Goal: Information Seeking & Learning: Learn about a topic

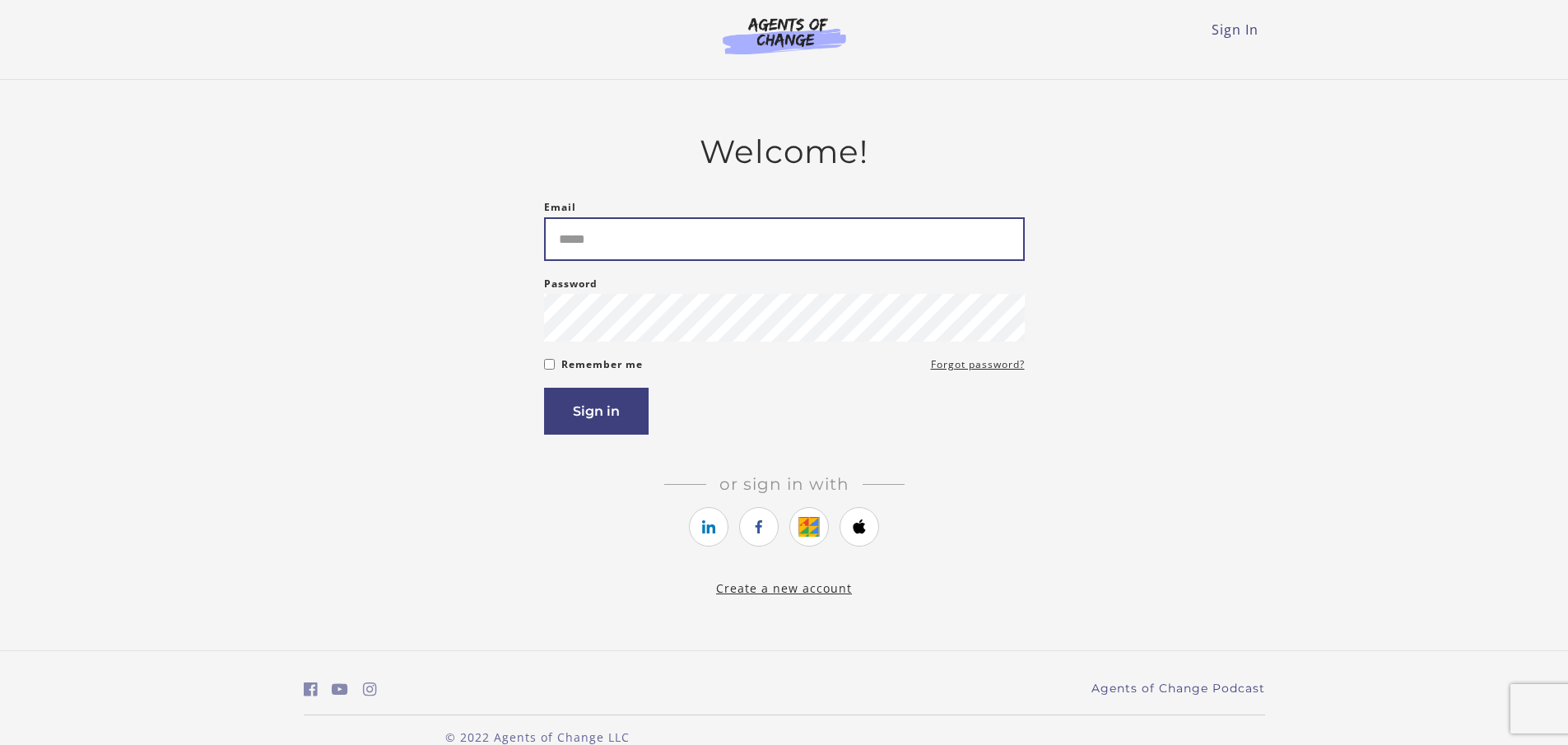
type input "**********"
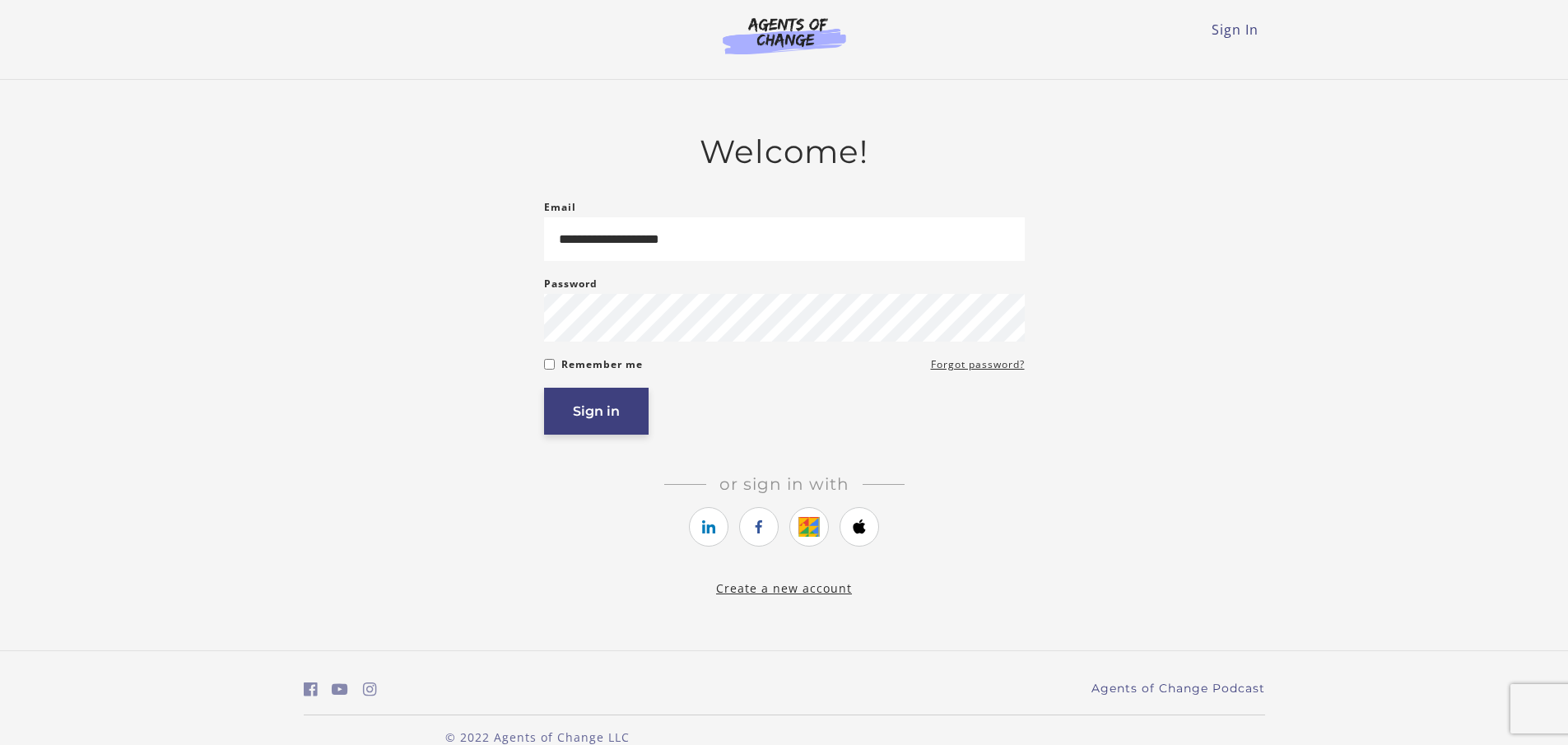
click at [586, 414] on button "Sign in" at bounding box center [597, 411] width 105 height 47
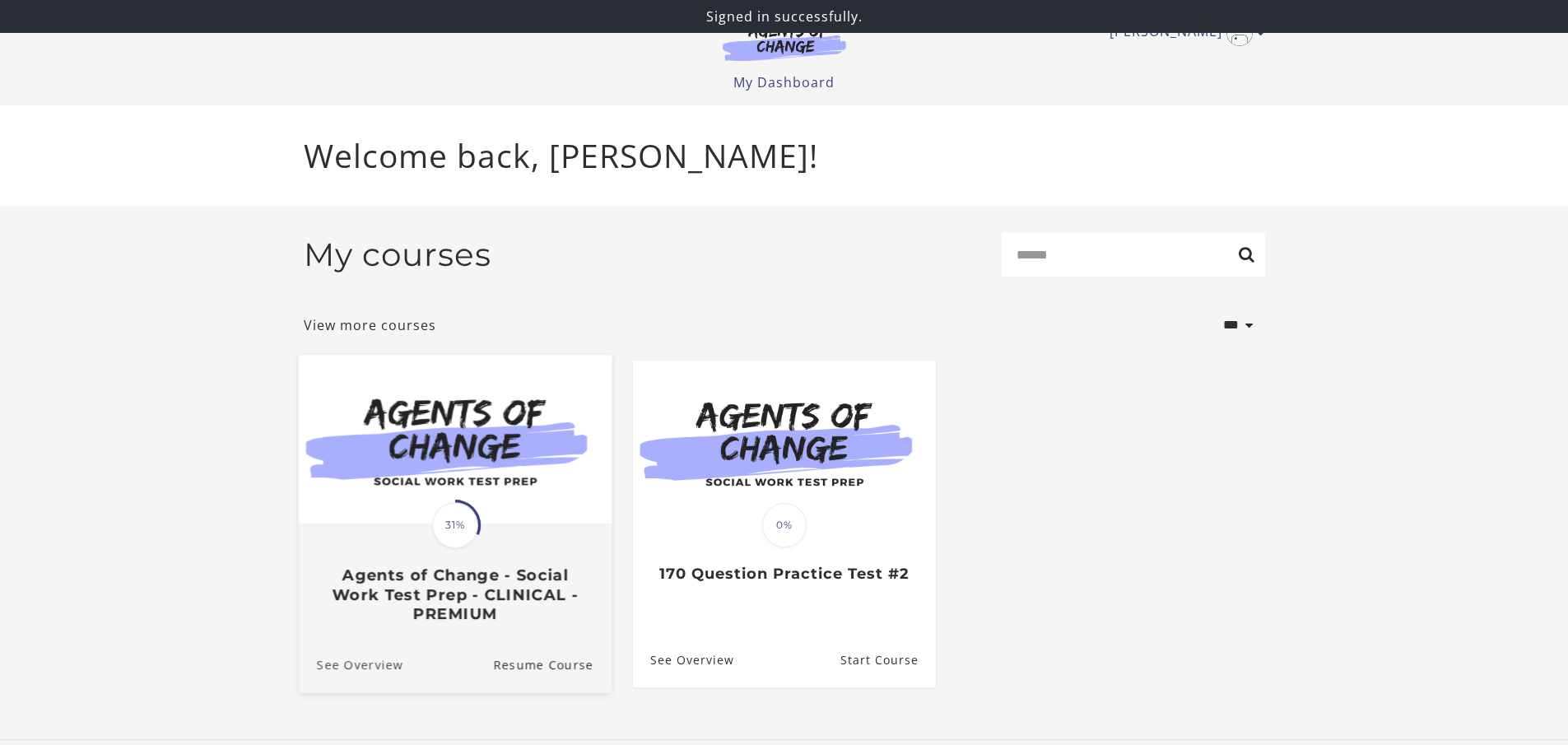
click at [352, 669] on link "See Overview" at bounding box center [351, 663] width 105 height 55
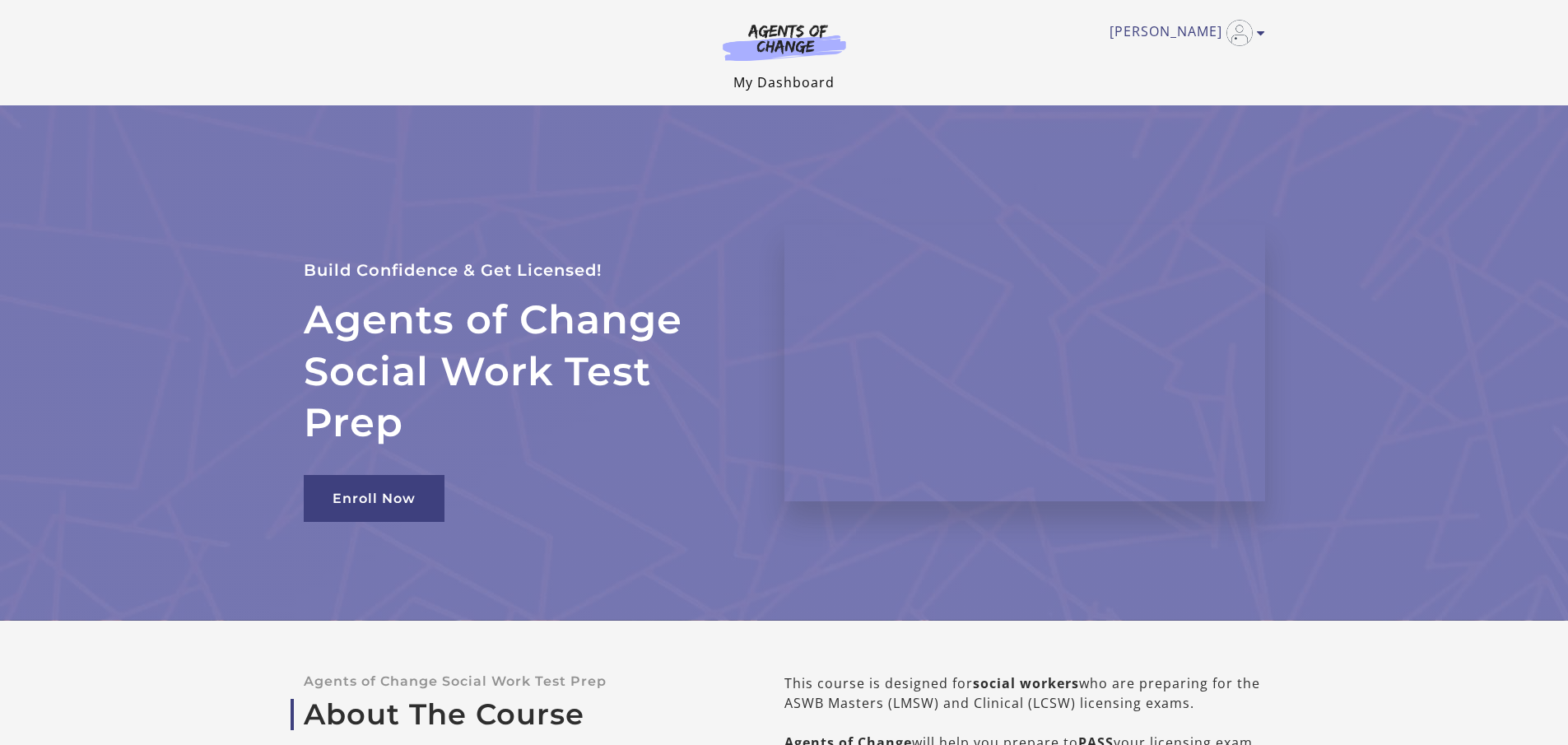
click at [771, 78] on link "My Dashboard" at bounding box center [784, 82] width 101 height 18
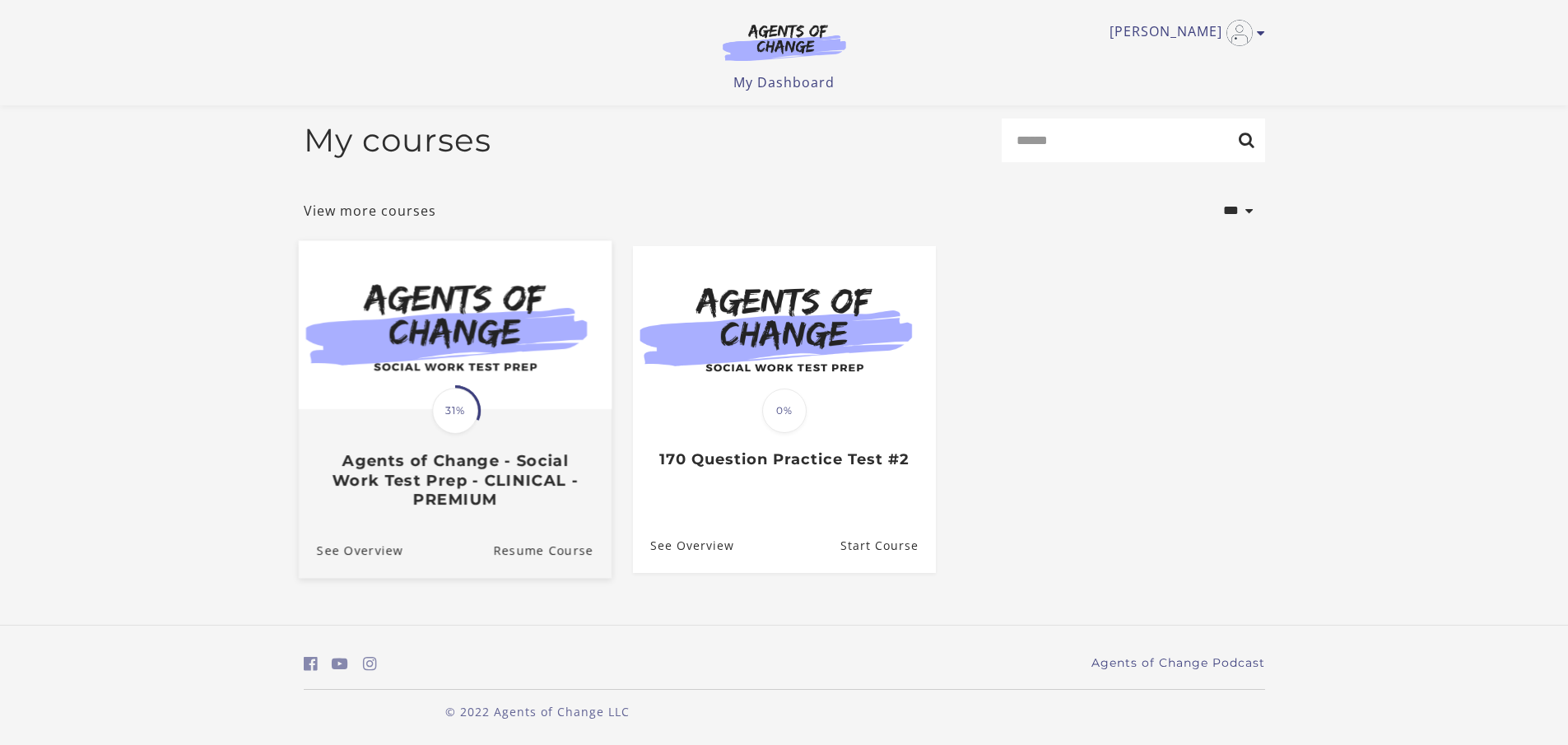
scroll to position [13, 0]
click at [477, 350] on img at bounding box center [455, 325] width 313 height 168
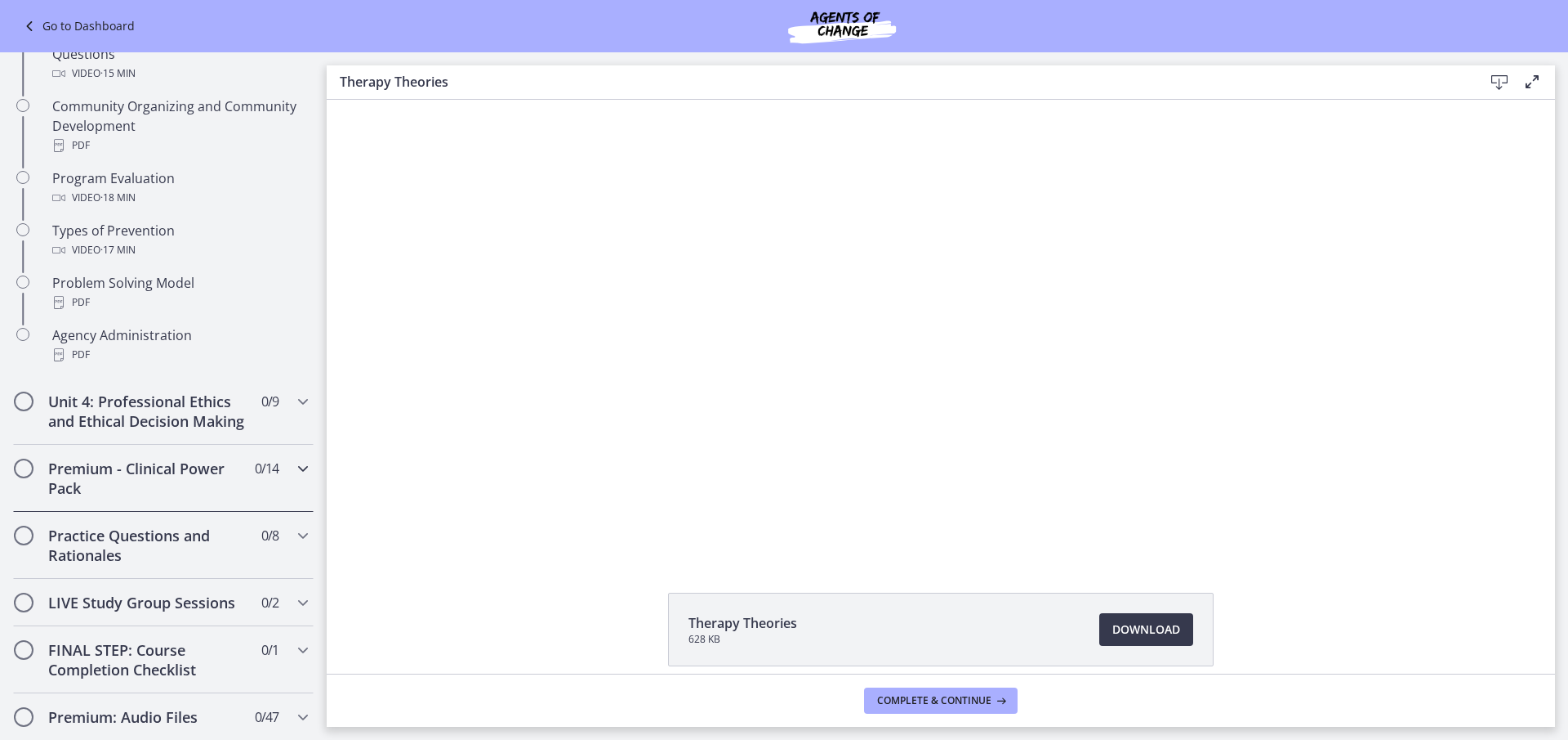
scroll to position [981, 0]
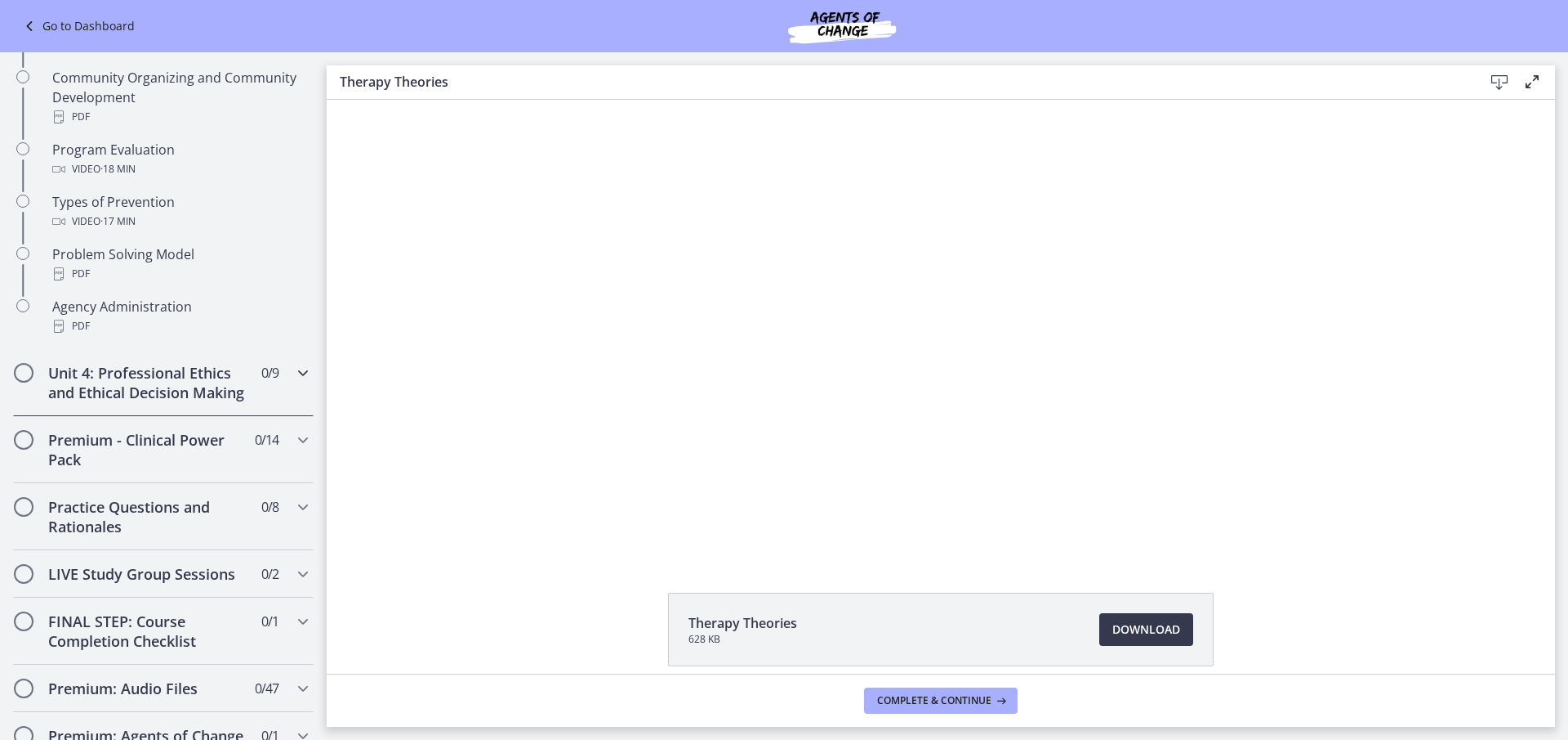
click at [293, 382] on span "Chapters" at bounding box center [303, 372] width 20 height 20
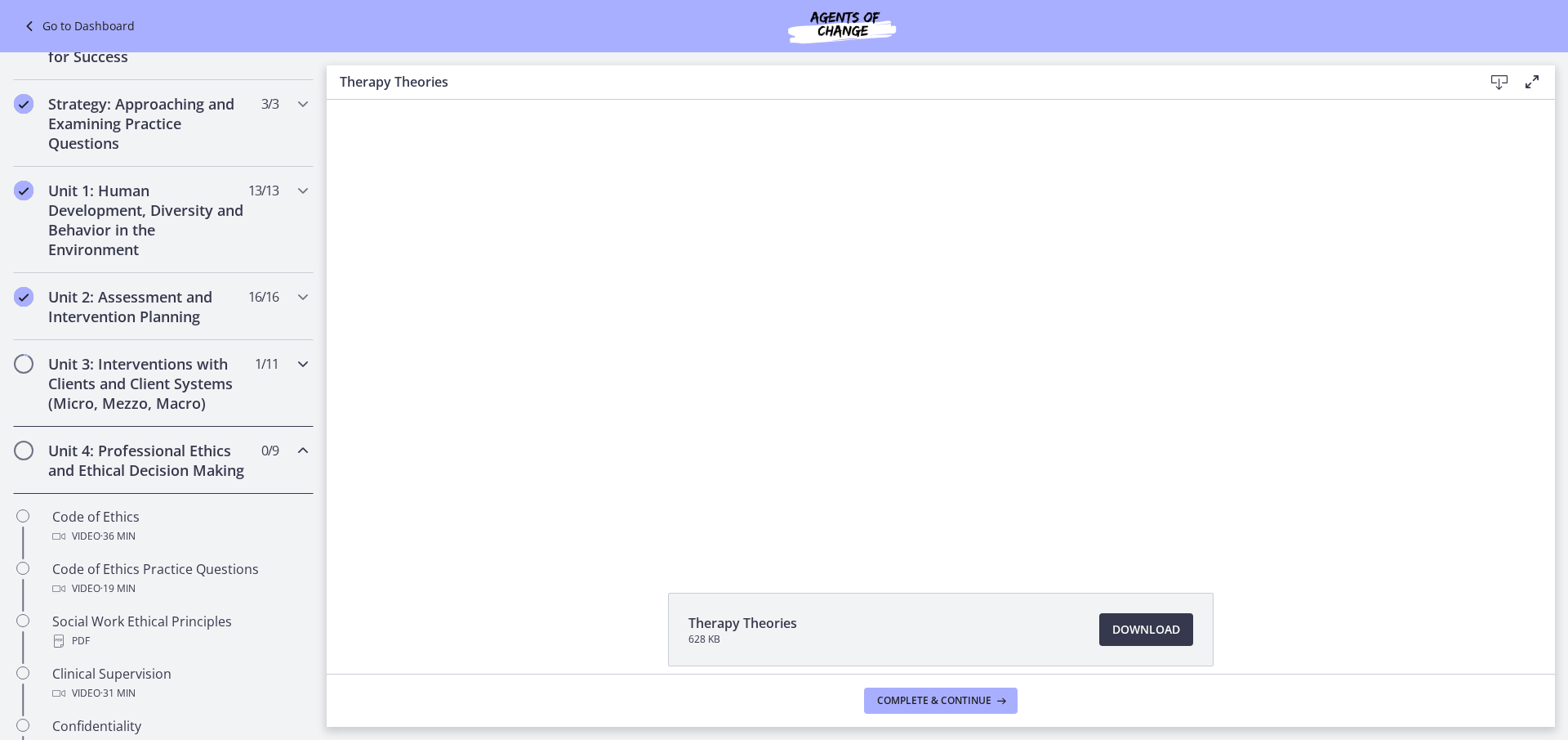
scroll to position [245, 0]
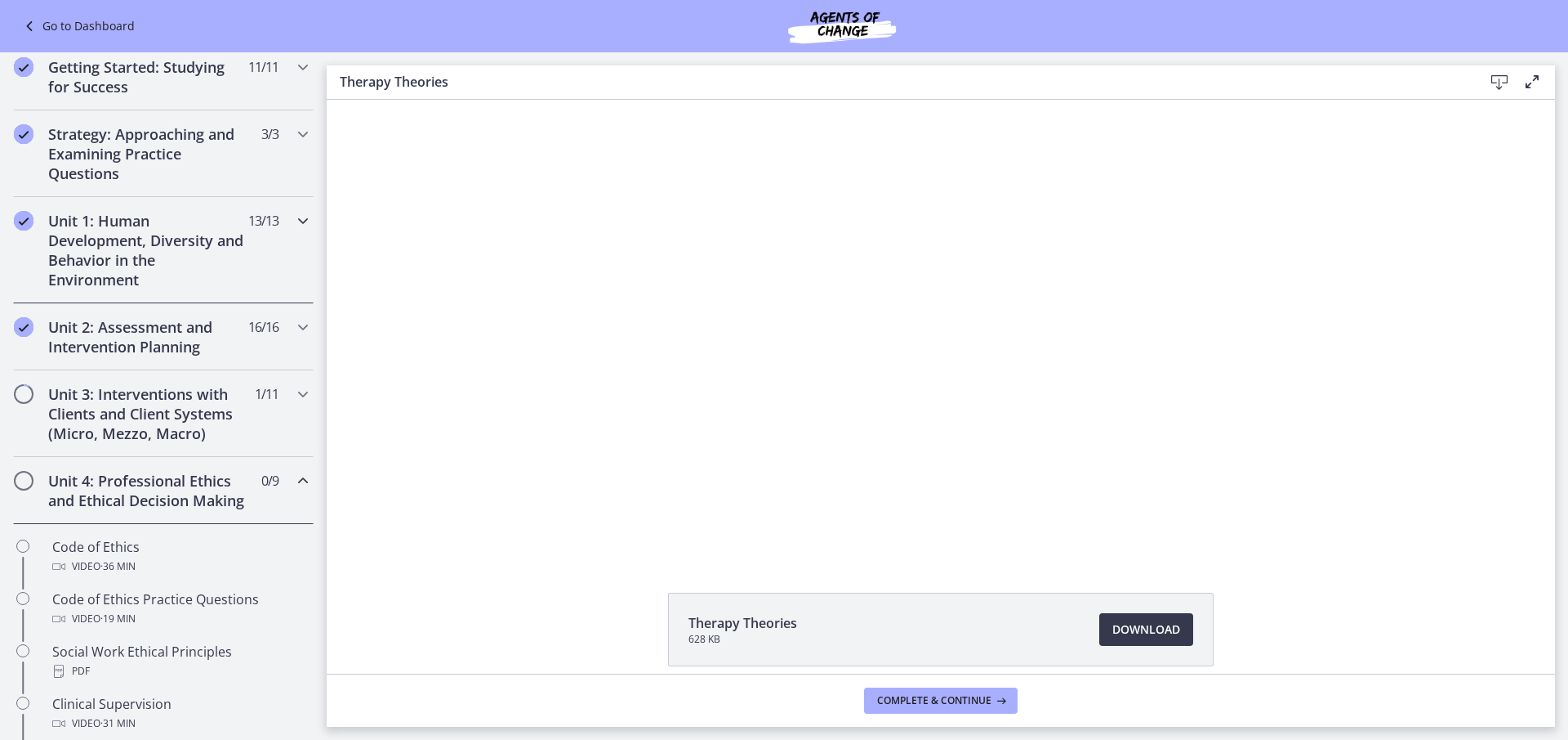
click at [293, 225] on icon "Chapters" at bounding box center [303, 220] width 20 height 20
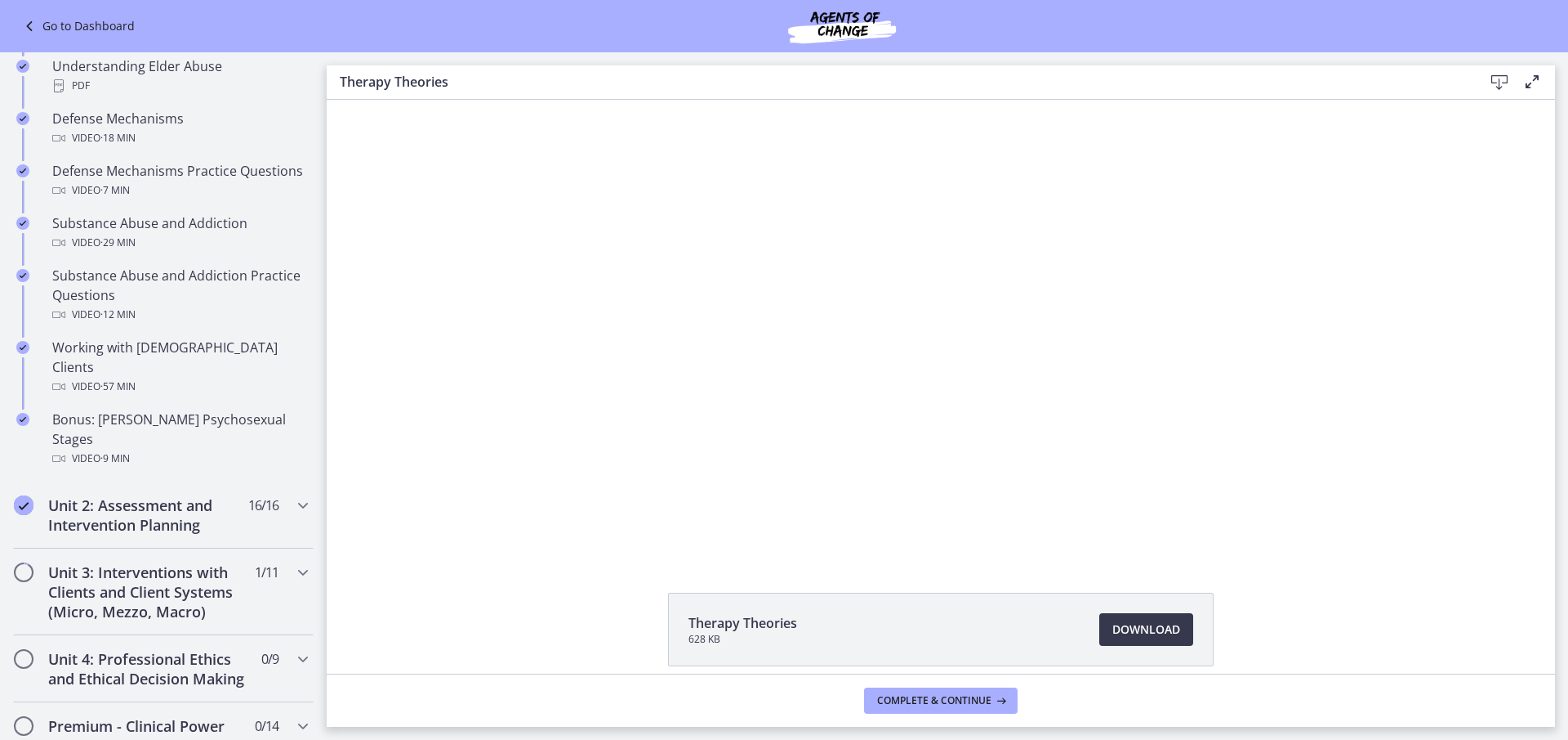
scroll to position [899, 0]
click at [294, 493] on icon "Chapters" at bounding box center [303, 503] width 20 height 20
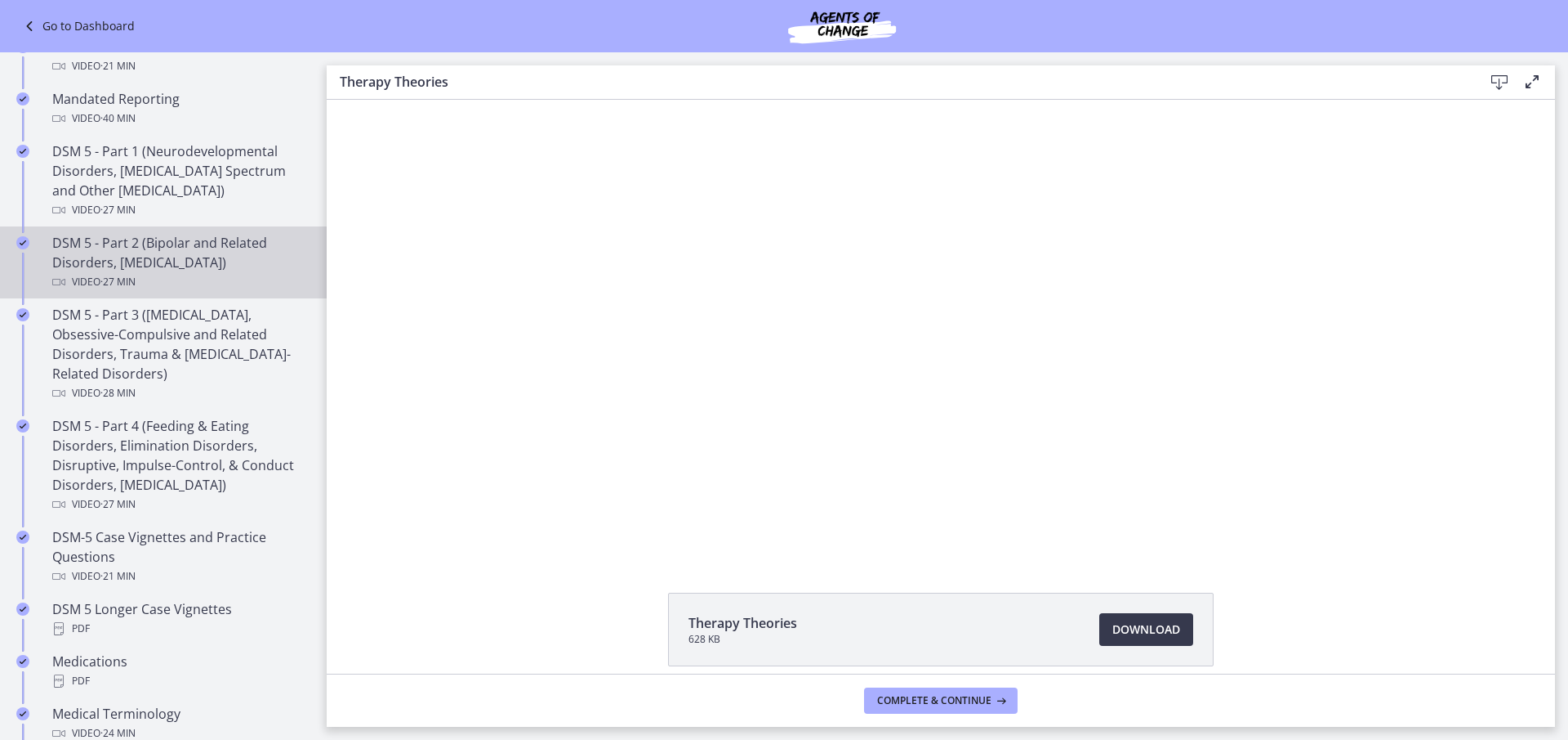
scroll to position [491, 0]
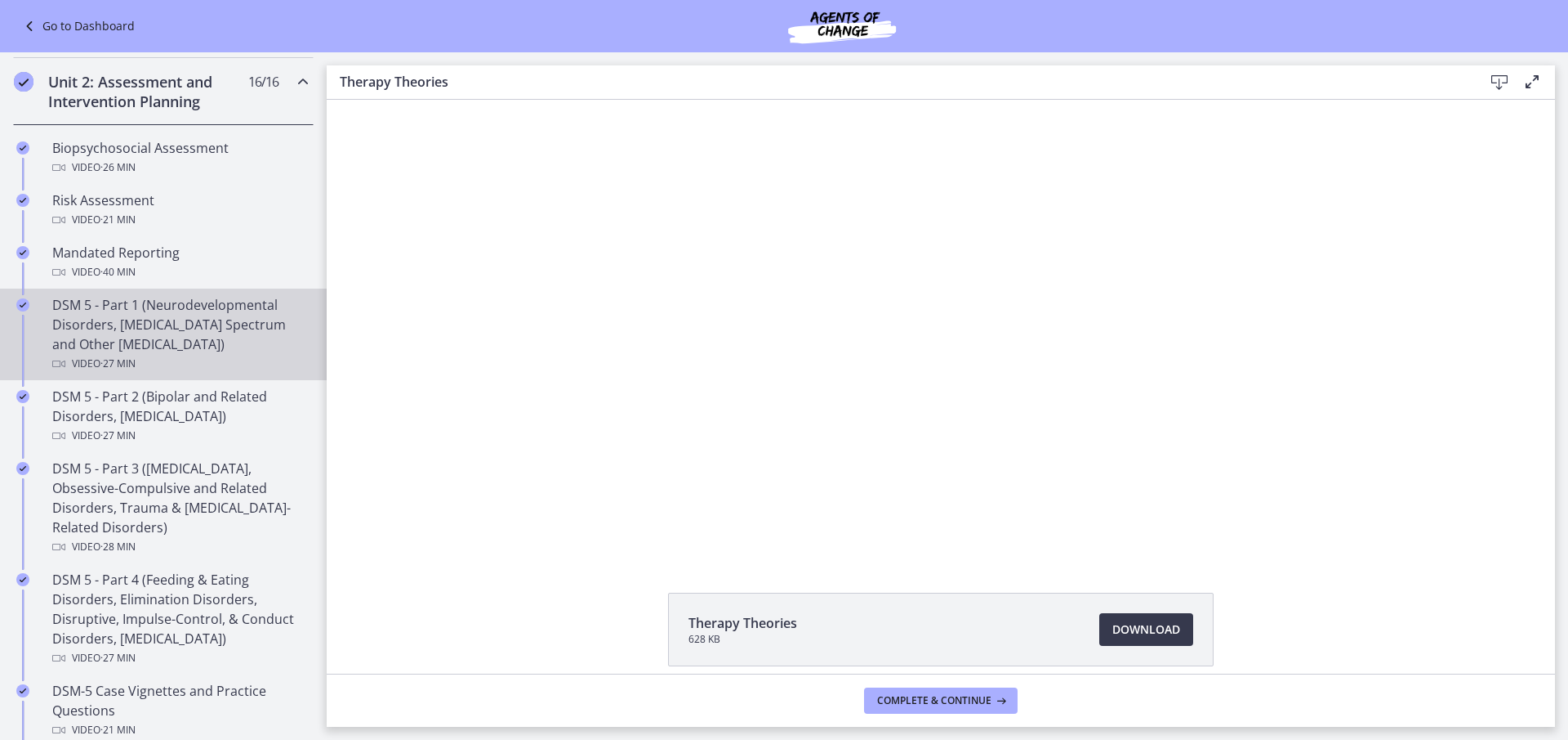
click at [220, 305] on div "DSM 5 - Part 1 (Neurodevelopmental Disorders, [MEDICAL_DATA] Spectrum and Other…" at bounding box center [179, 335] width 255 height 79
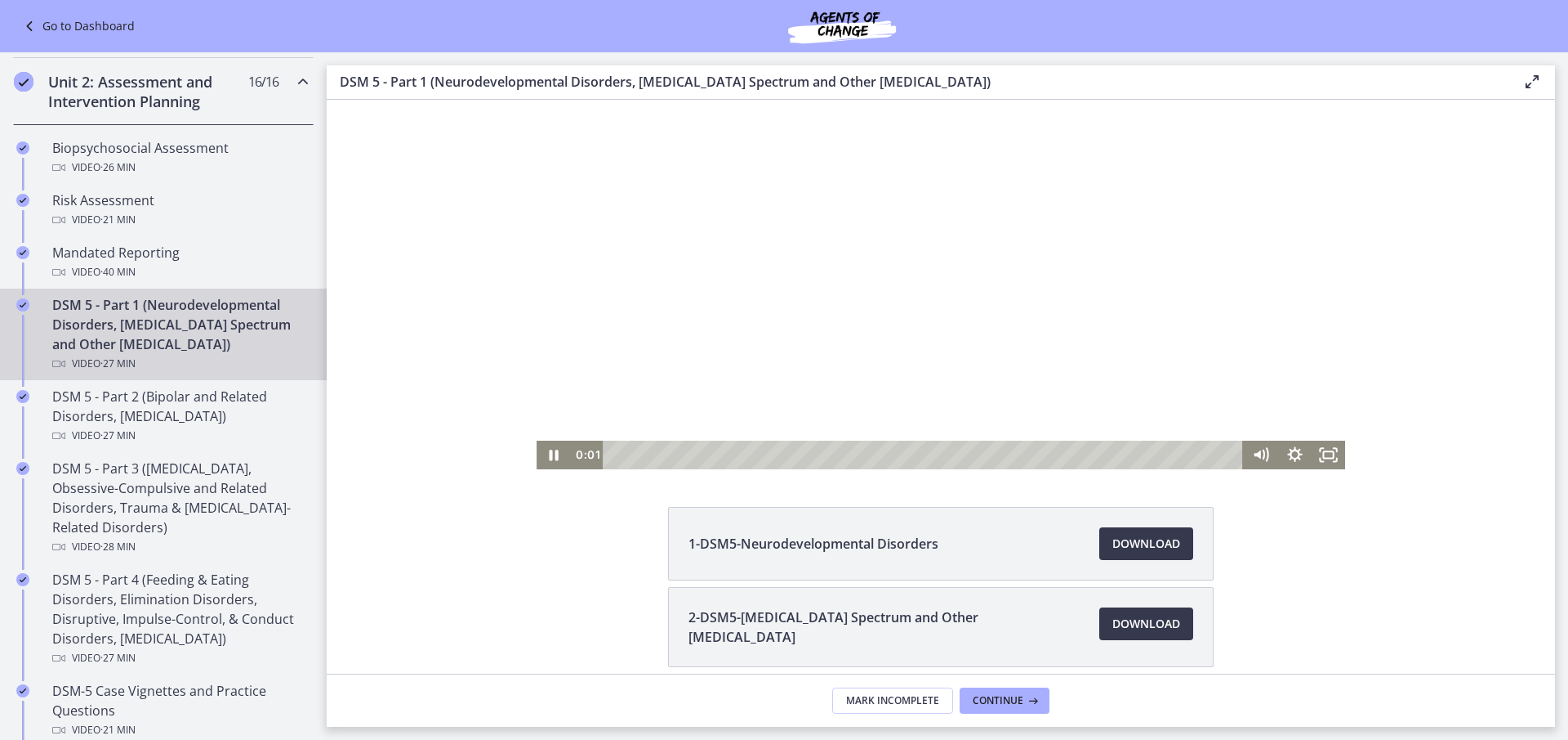
scroll to position [158, 0]
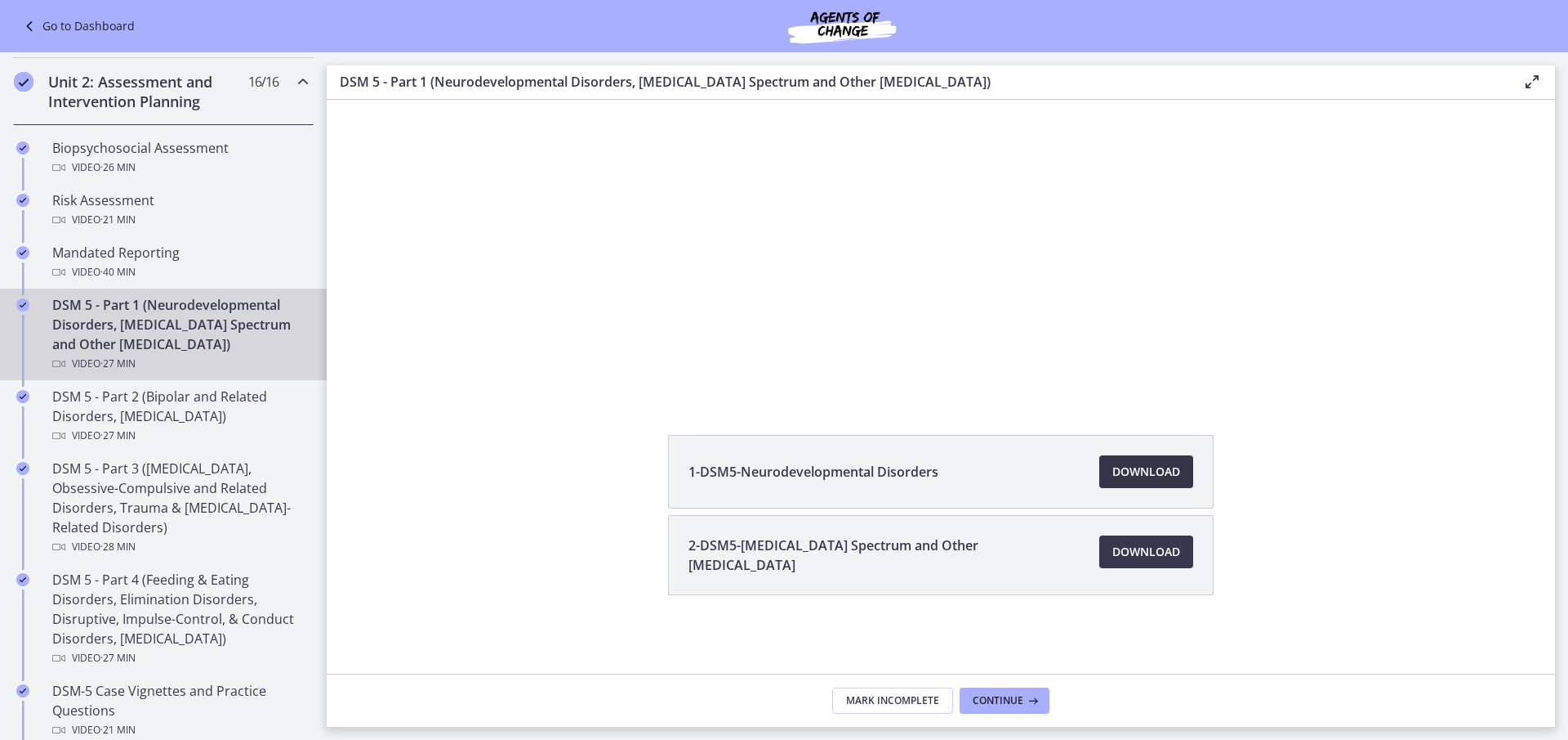
click at [1138, 470] on span "Download Opens in a new window" at bounding box center [1146, 471] width 67 height 20
click at [1124, 549] on span "Download Opens in a new window" at bounding box center [1146, 551] width 67 height 20
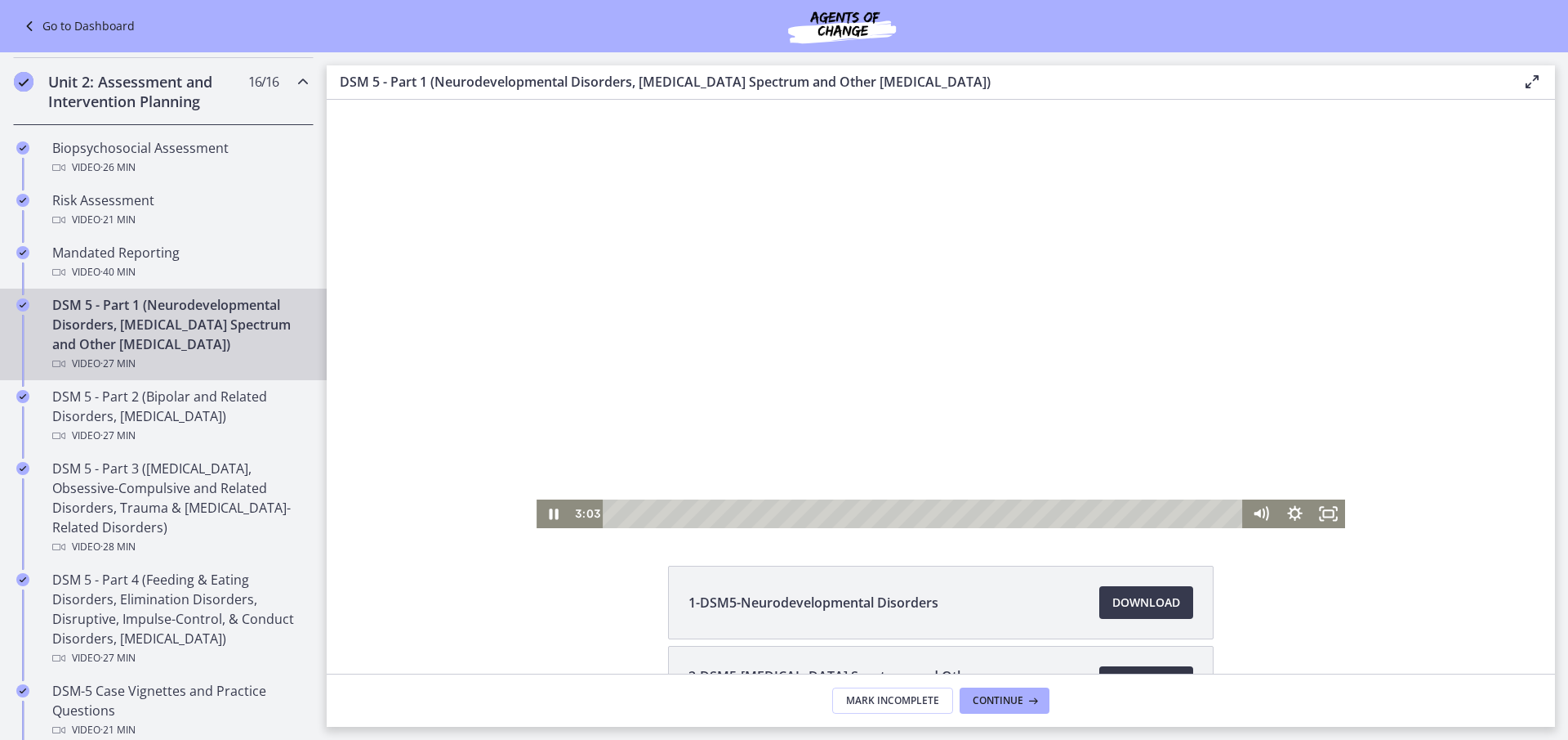
scroll to position [0, 0]
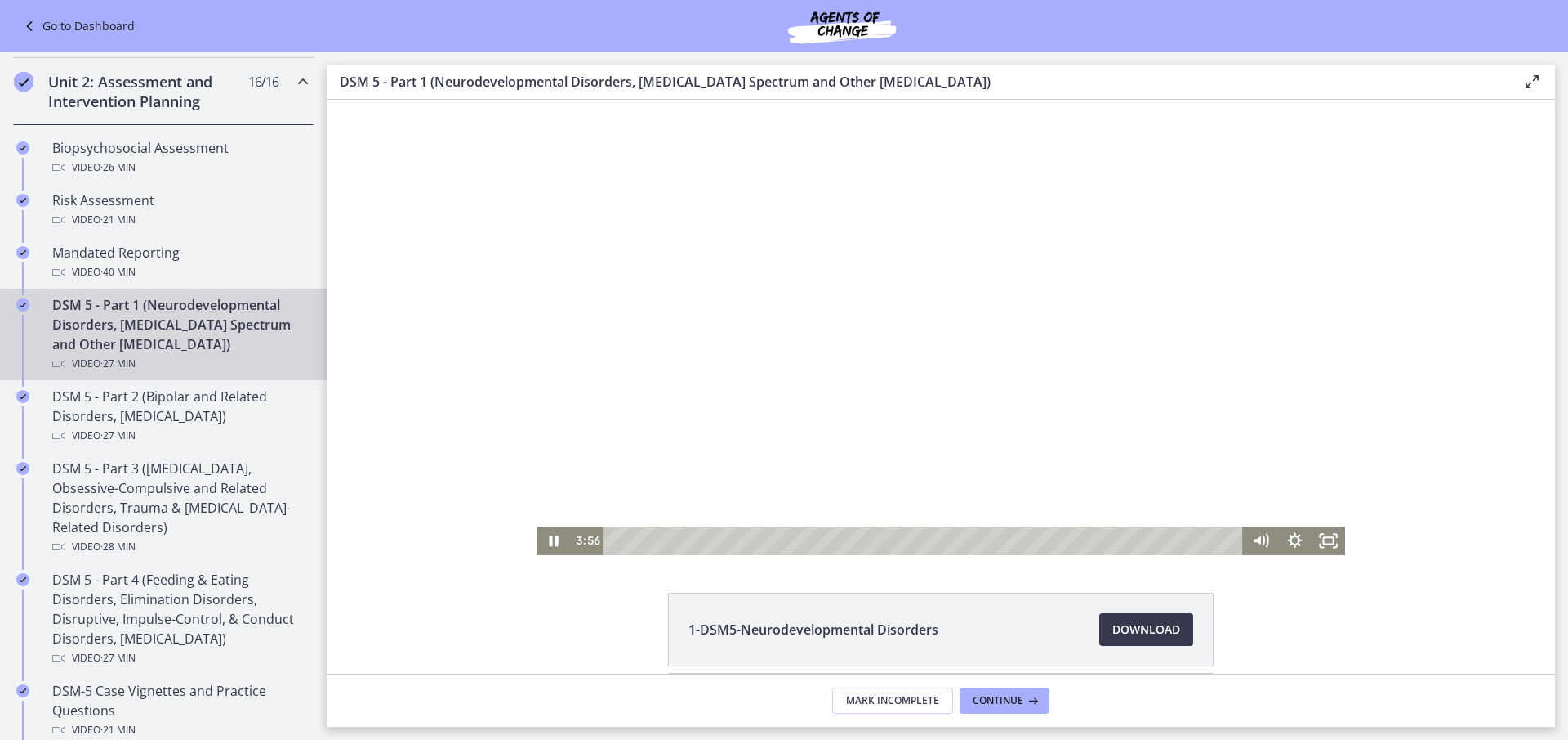
click at [870, 343] on div at bounding box center [941, 327] width 809 height 455
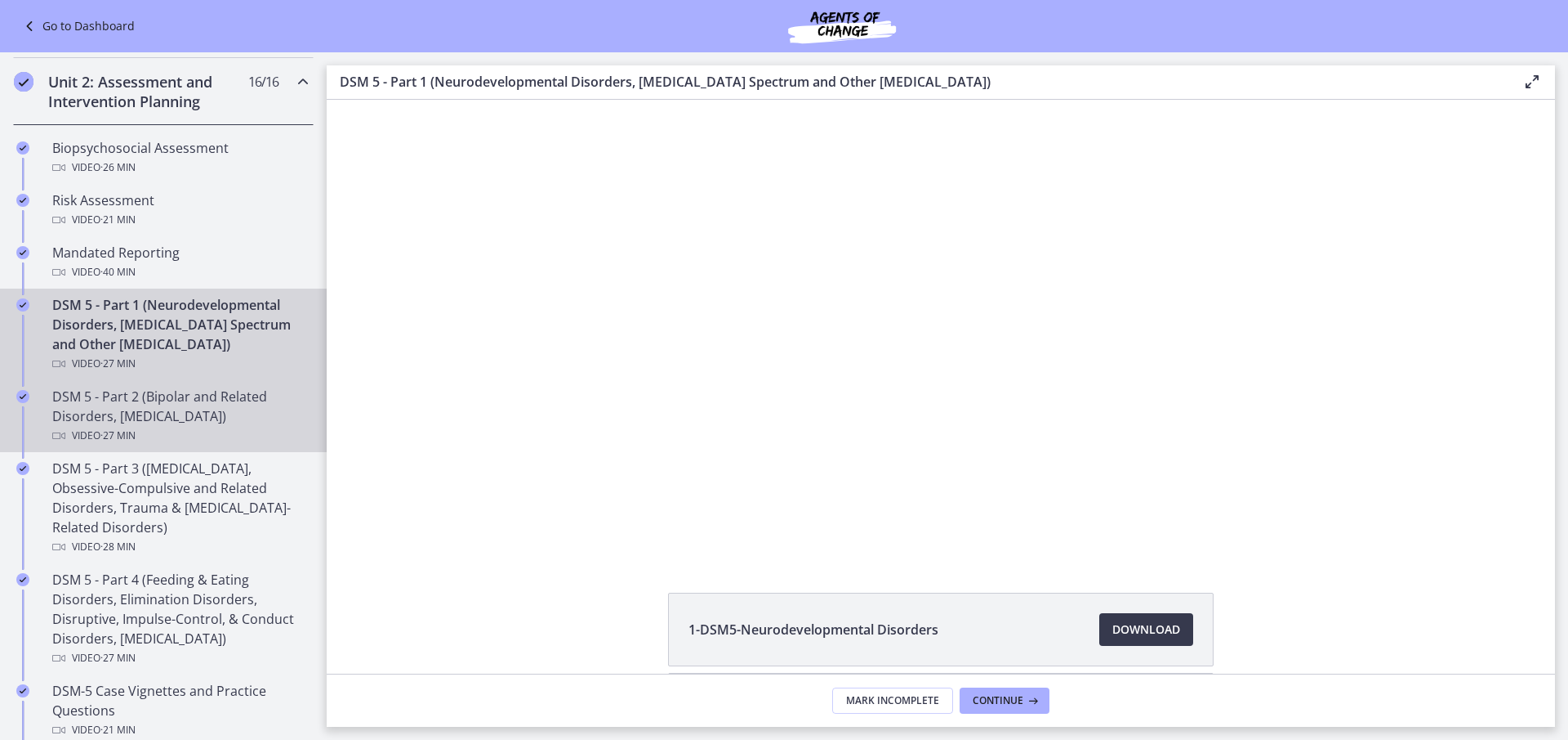
click at [233, 408] on div "DSM 5 - Part 2 (Bipolar and Related Disorders, [MEDICAL_DATA]) Video · 27 min" at bounding box center [179, 416] width 255 height 59
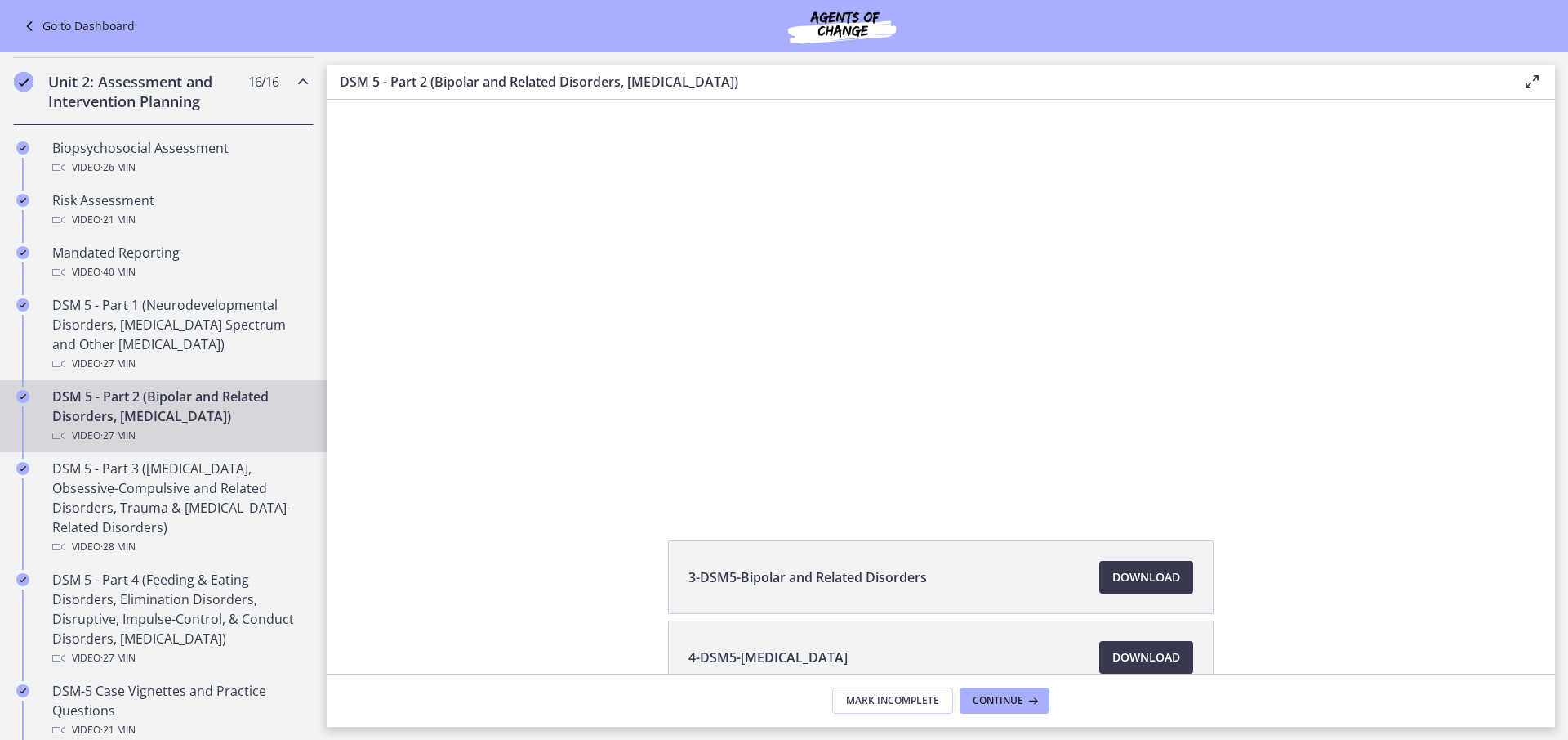
scroll to position [82, 0]
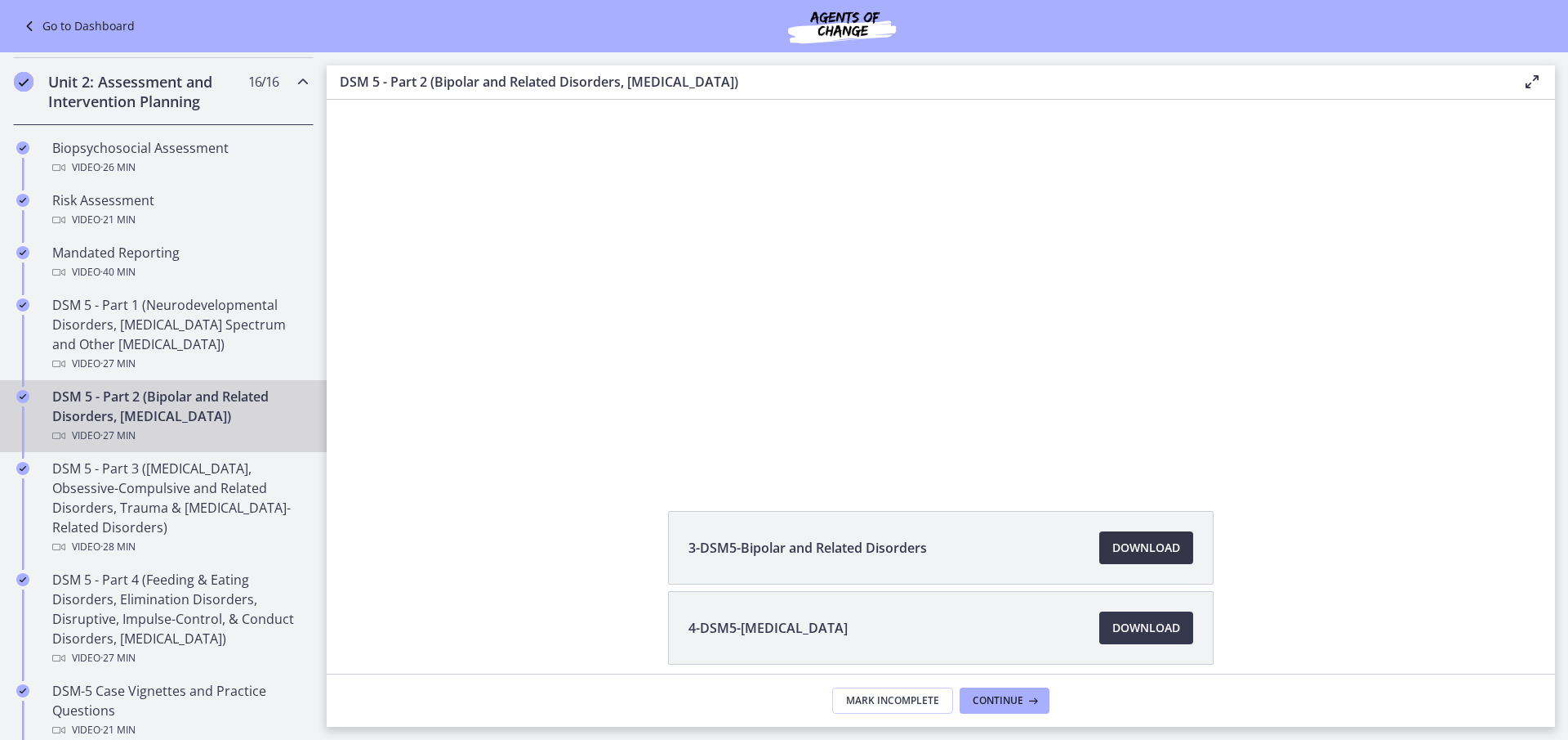
click at [1145, 543] on span "Download Opens in a new window" at bounding box center [1146, 547] width 67 height 20
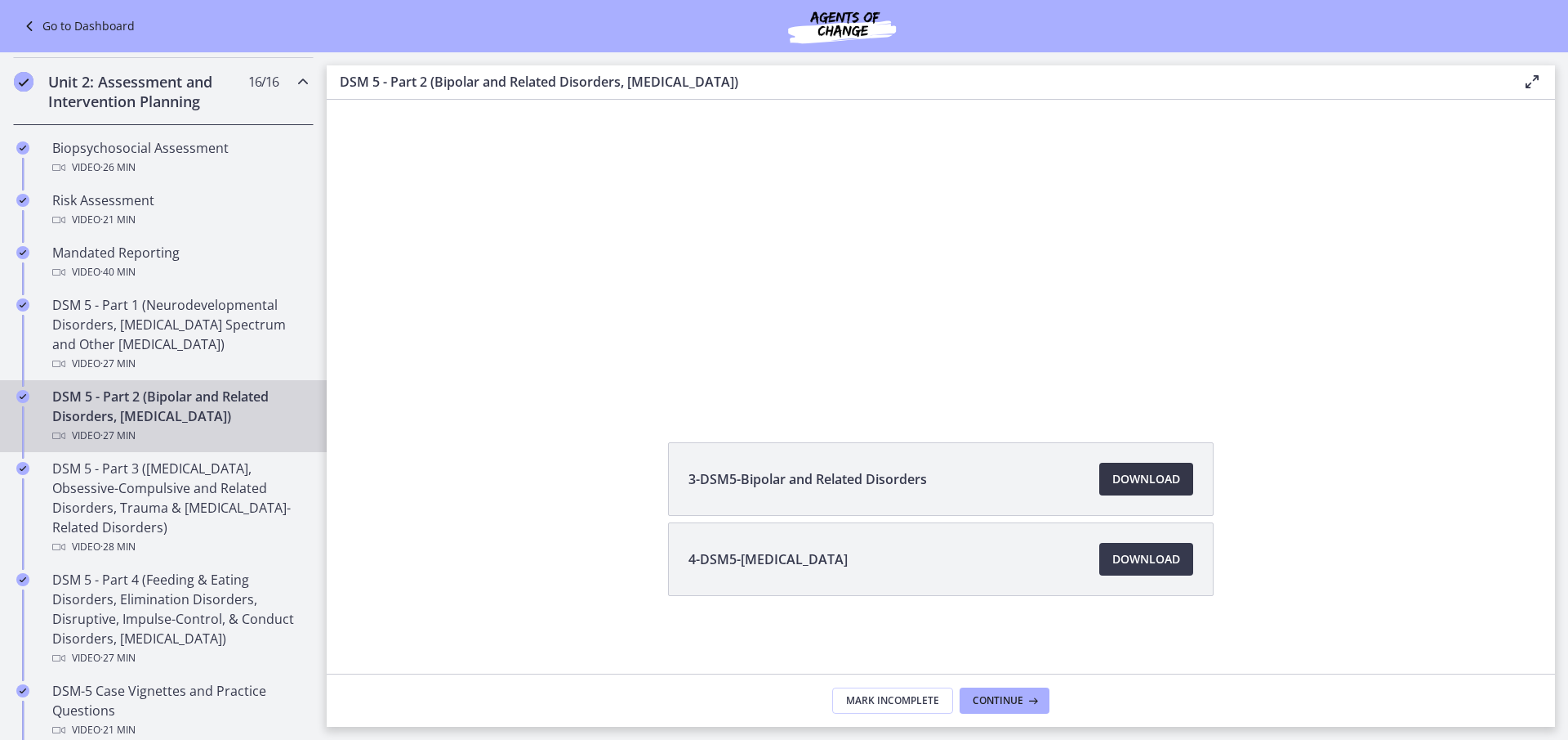
scroll to position [151, 0]
click at [1144, 560] on span "Download Opens in a new window" at bounding box center [1146, 557] width 67 height 20
click at [996, 701] on span "Continue" at bounding box center [997, 700] width 50 height 13
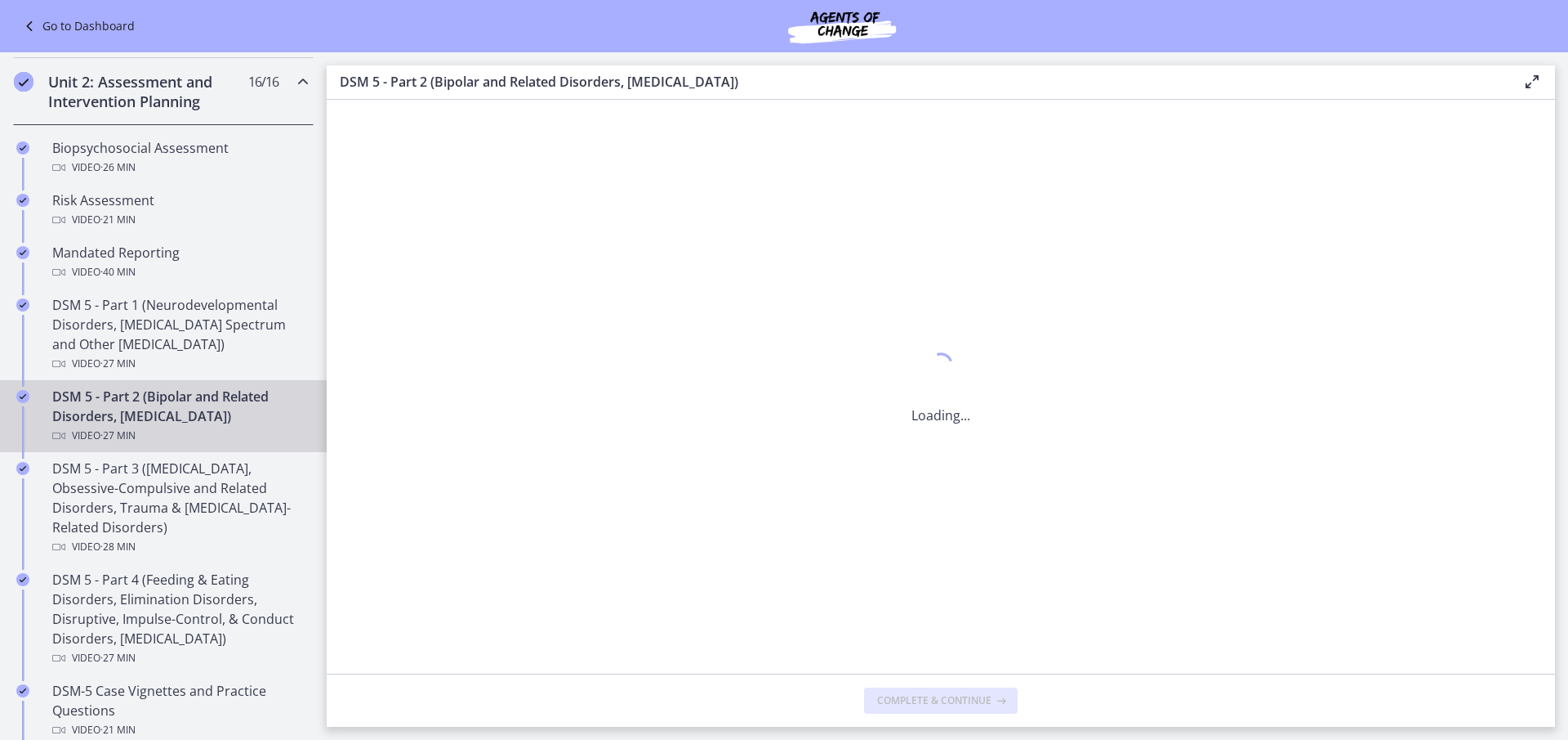
scroll to position [0, 0]
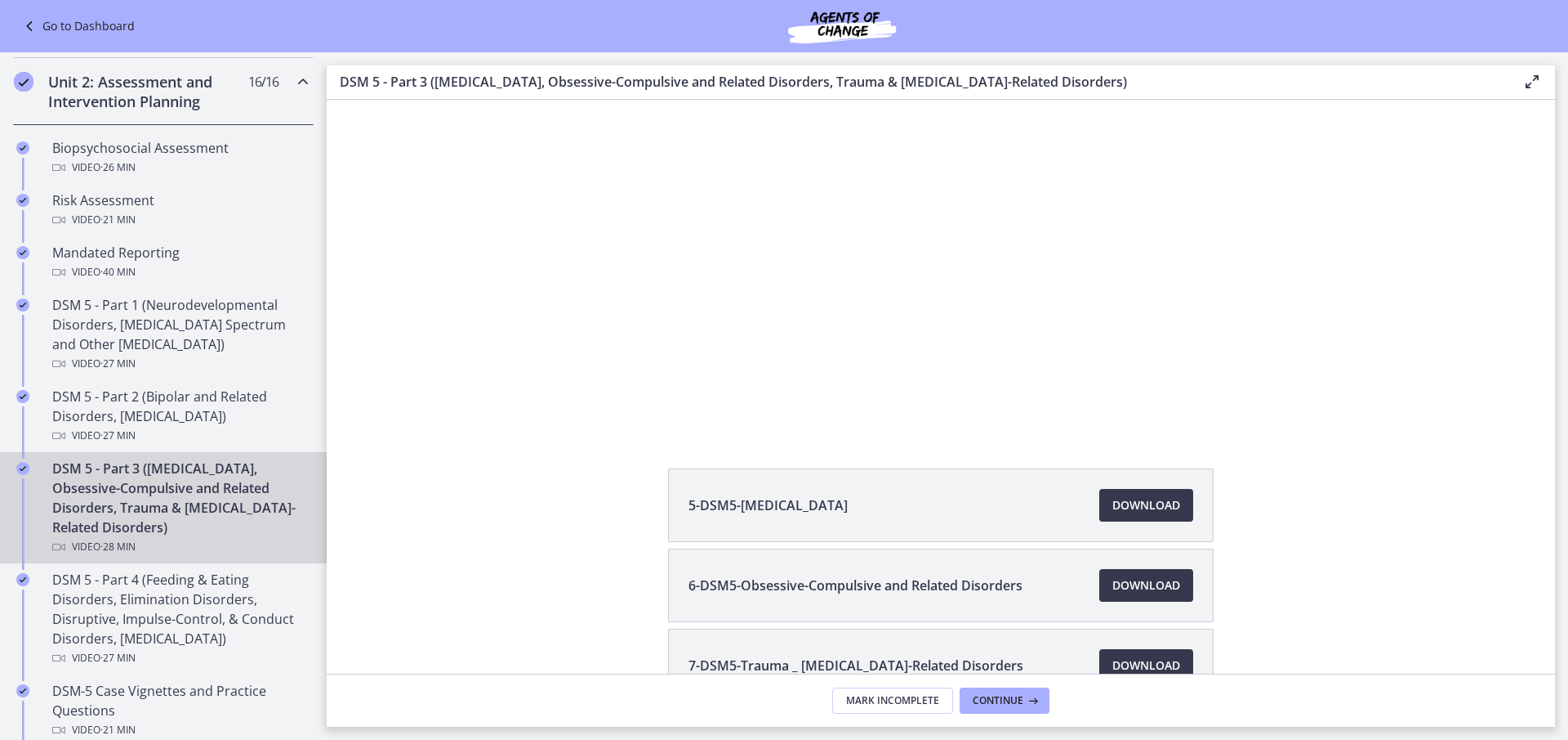
scroll to position [231, 0]
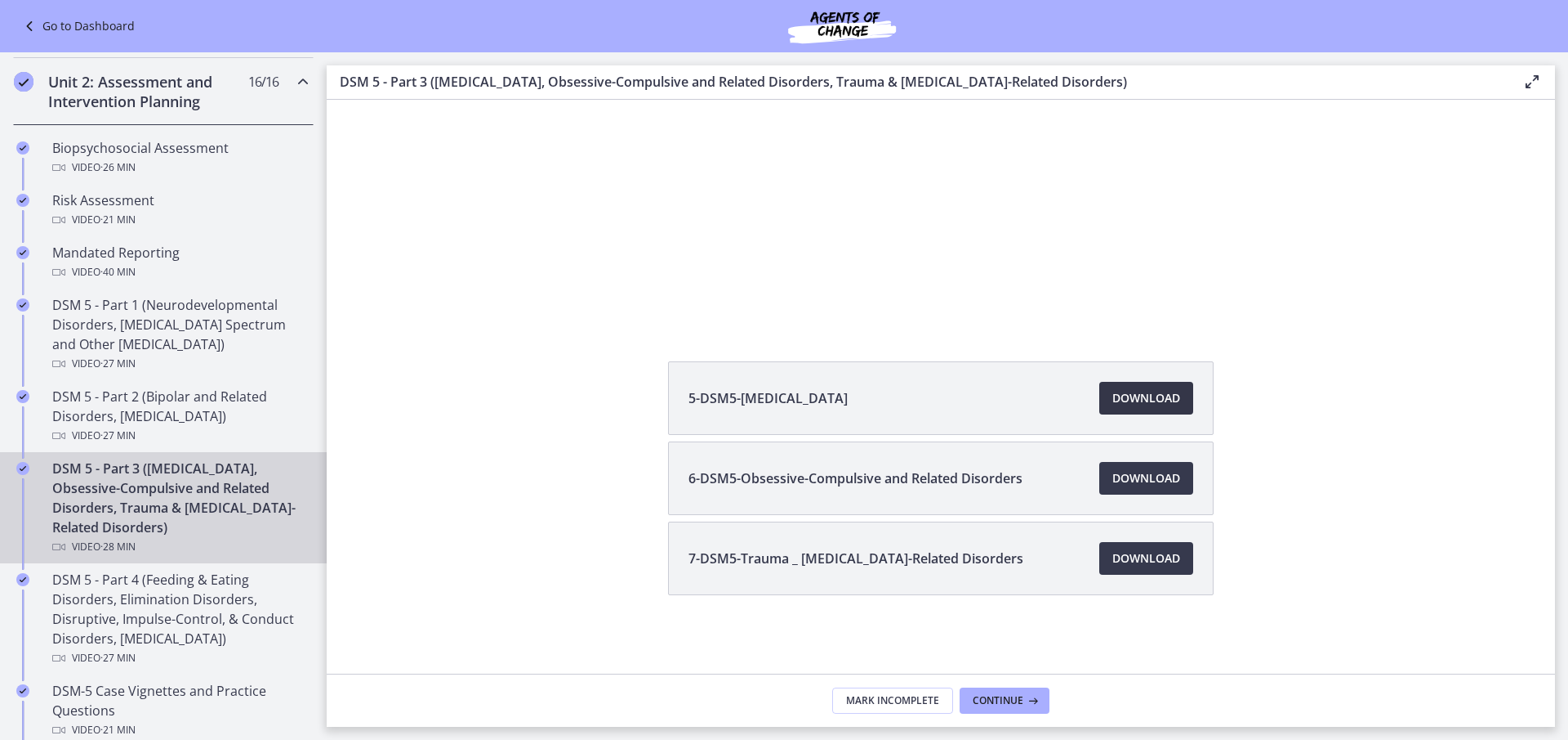
click at [1145, 399] on span "Download Opens in a new window" at bounding box center [1146, 398] width 67 height 20
click at [1140, 475] on span "Download Opens in a new window" at bounding box center [1146, 478] width 67 height 20
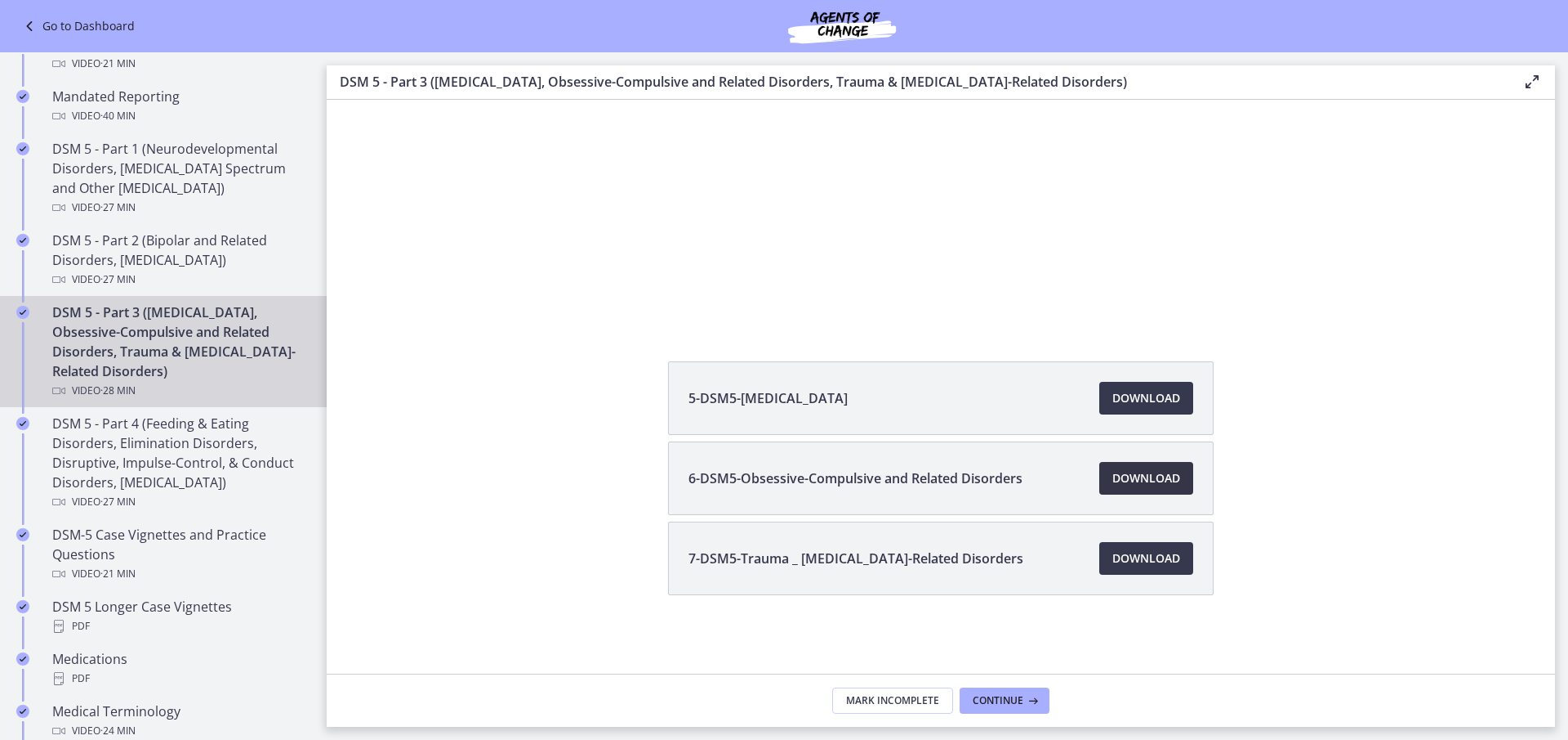
scroll to position [654, 0]
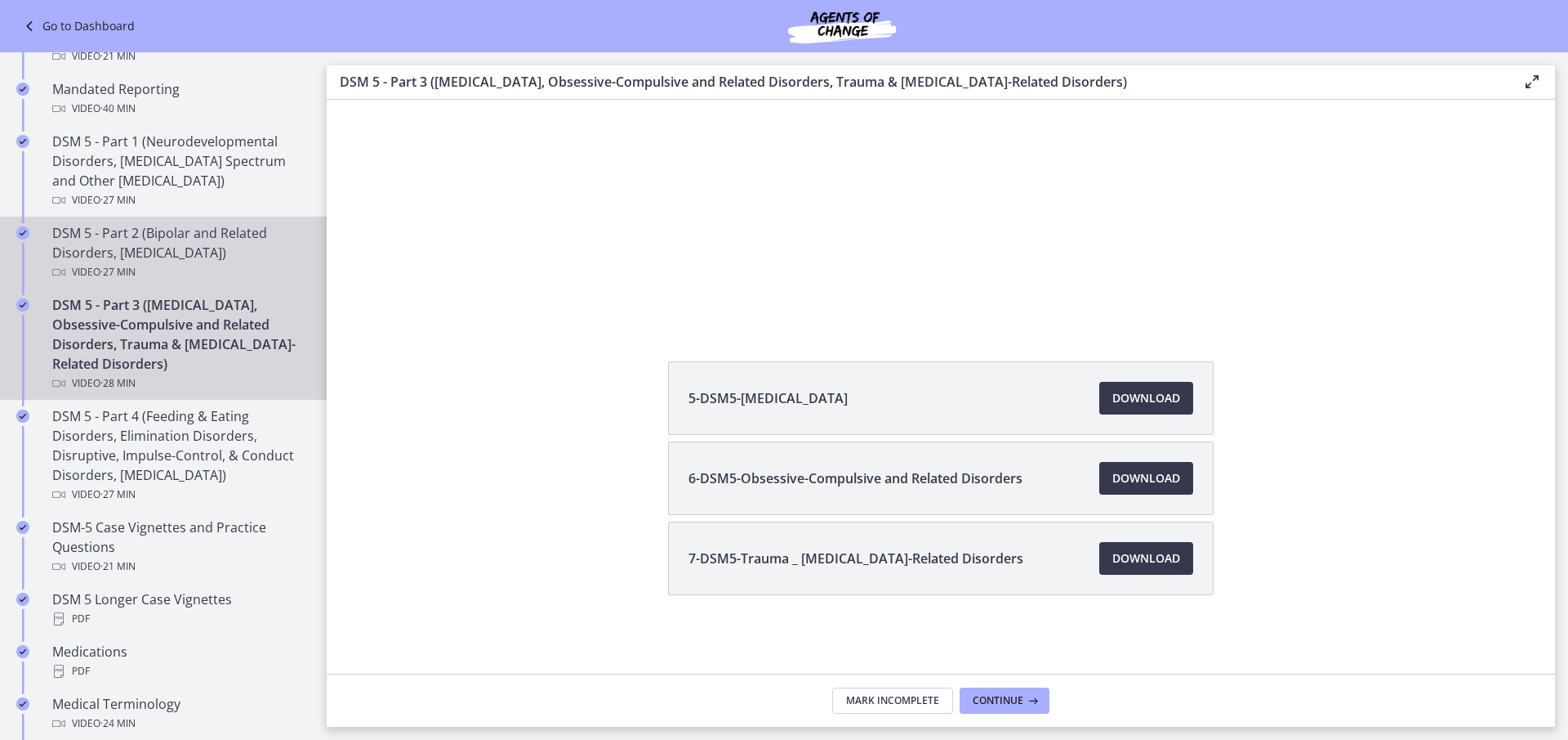
click at [200, 242] on div "DSM 5 - Part 2 (Bipolar and Related Disorders, [MEDICAL_DATA]) Video · 27 min" at bounding box center [179, 252] width 255 height 59
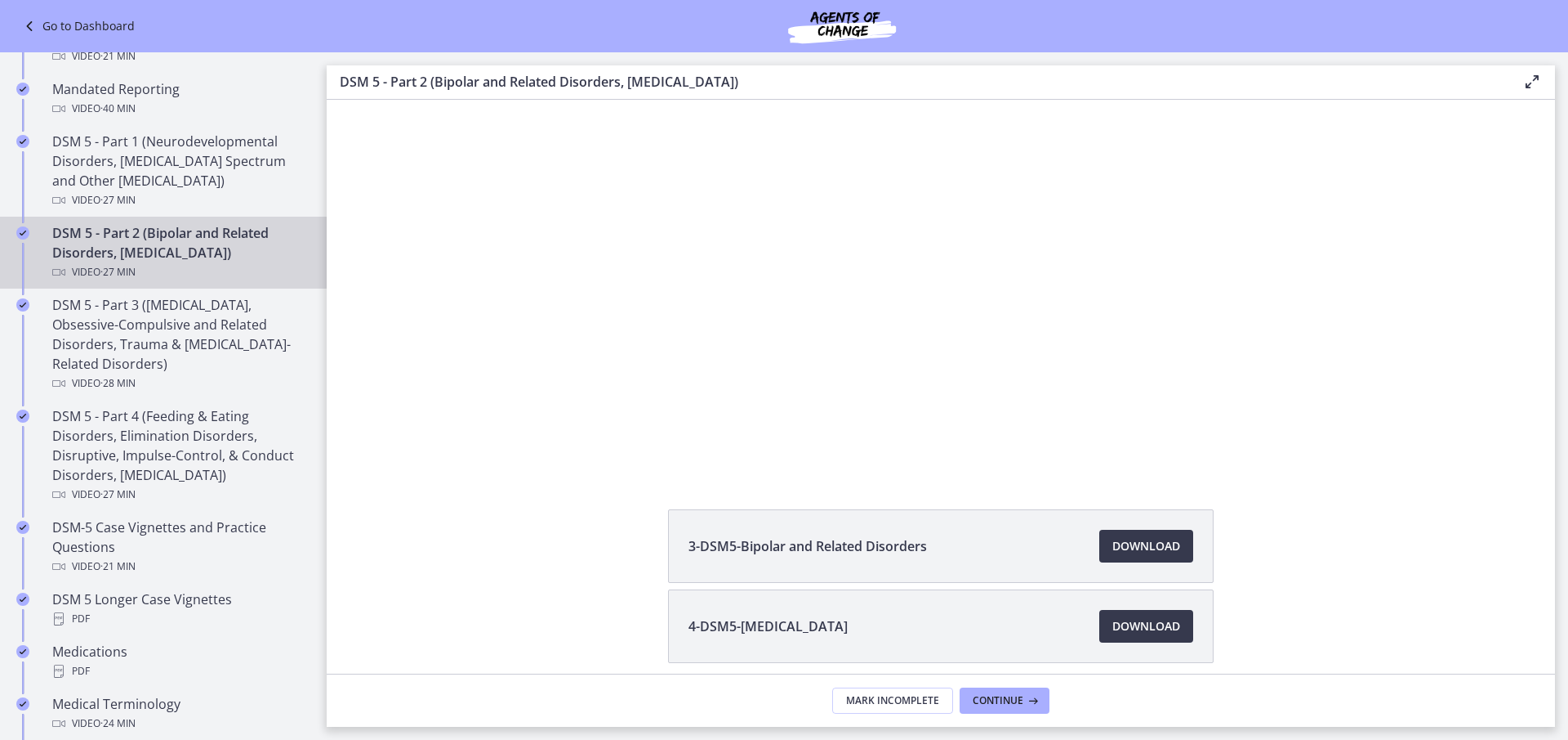
scroll to position [151, 0]
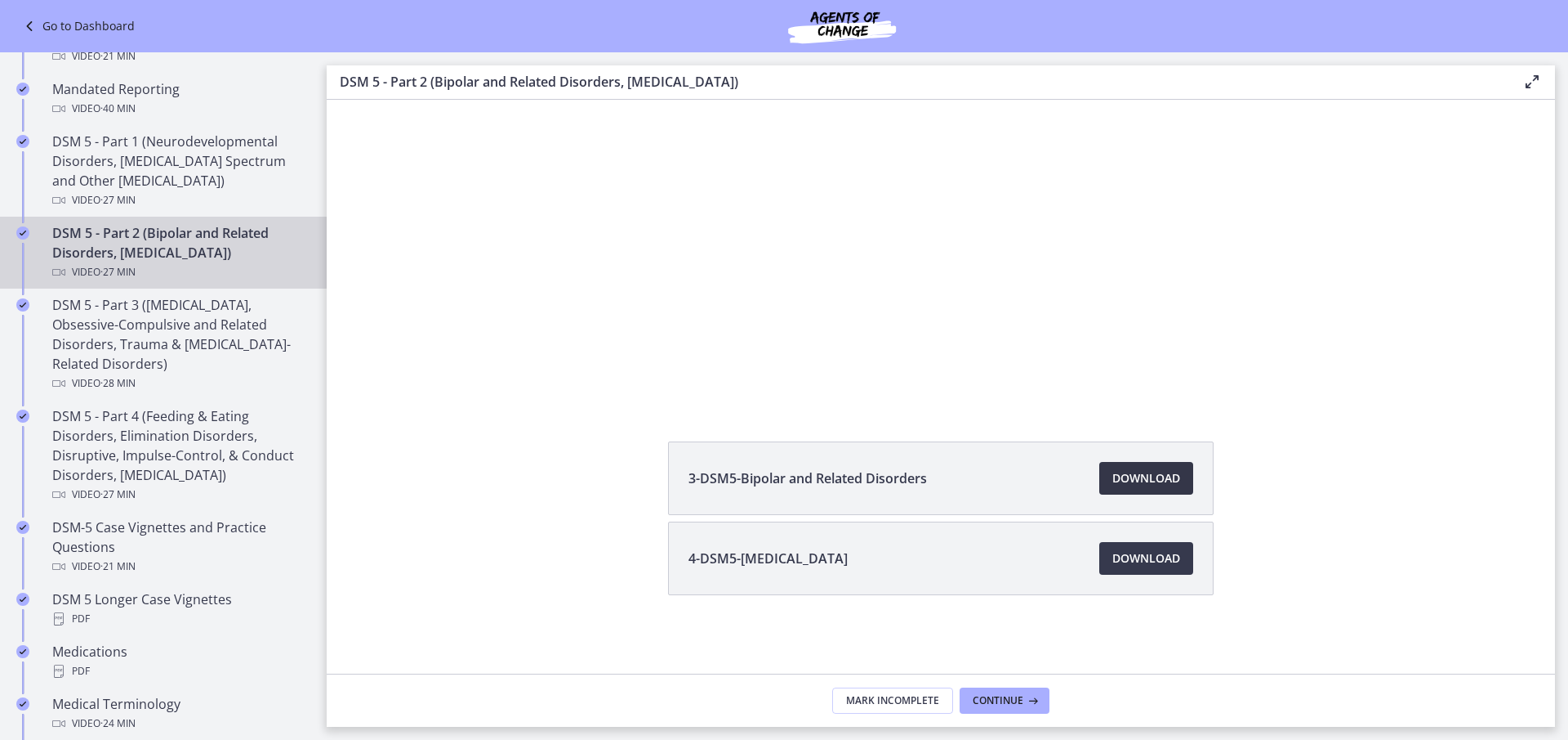
click at [1139, 481] on span "Download Opens in a new window" at bounding box center [1146, 478] width 67 height 20
click at [1131, 567] on span "Download Opens in a new window" at bounding box center [1146, 557] width 67 height 20
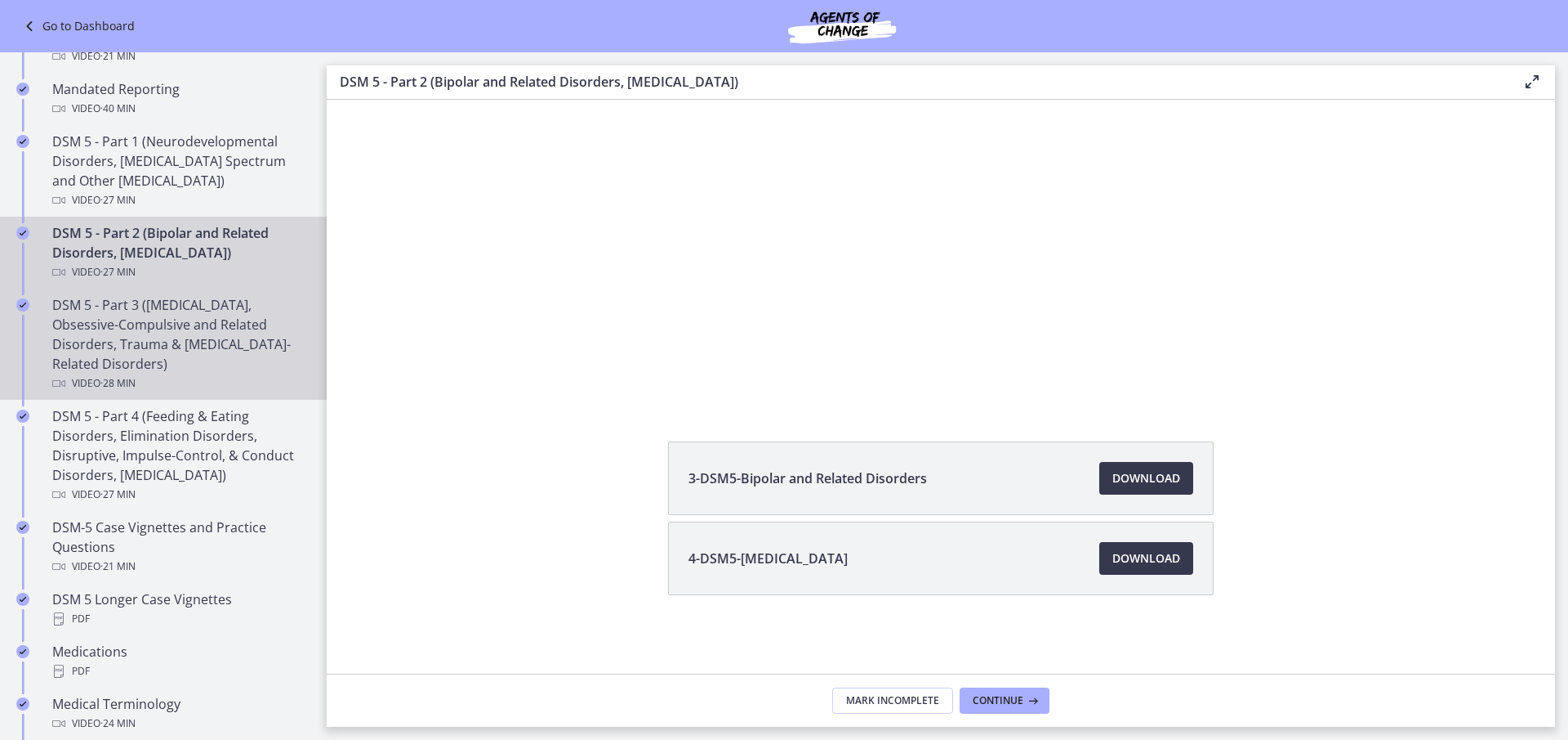
click at [182, 342] on div "DSM 5 - Part 3 ([MEDICAL_DATA], Obsessive-Compulsive and Related Disorders, Tra…" at bounding box center [179, 344] width 255 height 98
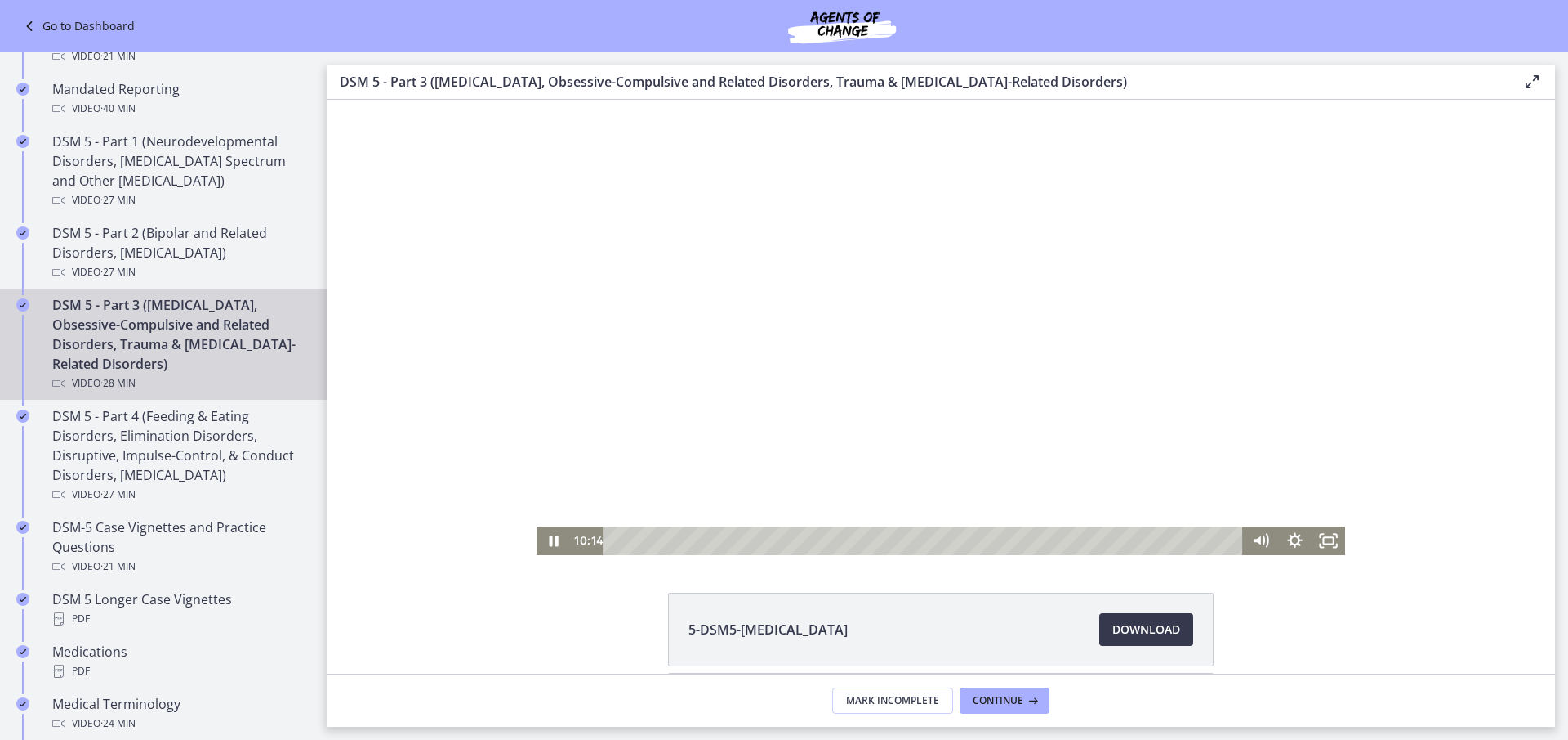
scroll to position [231, 0]
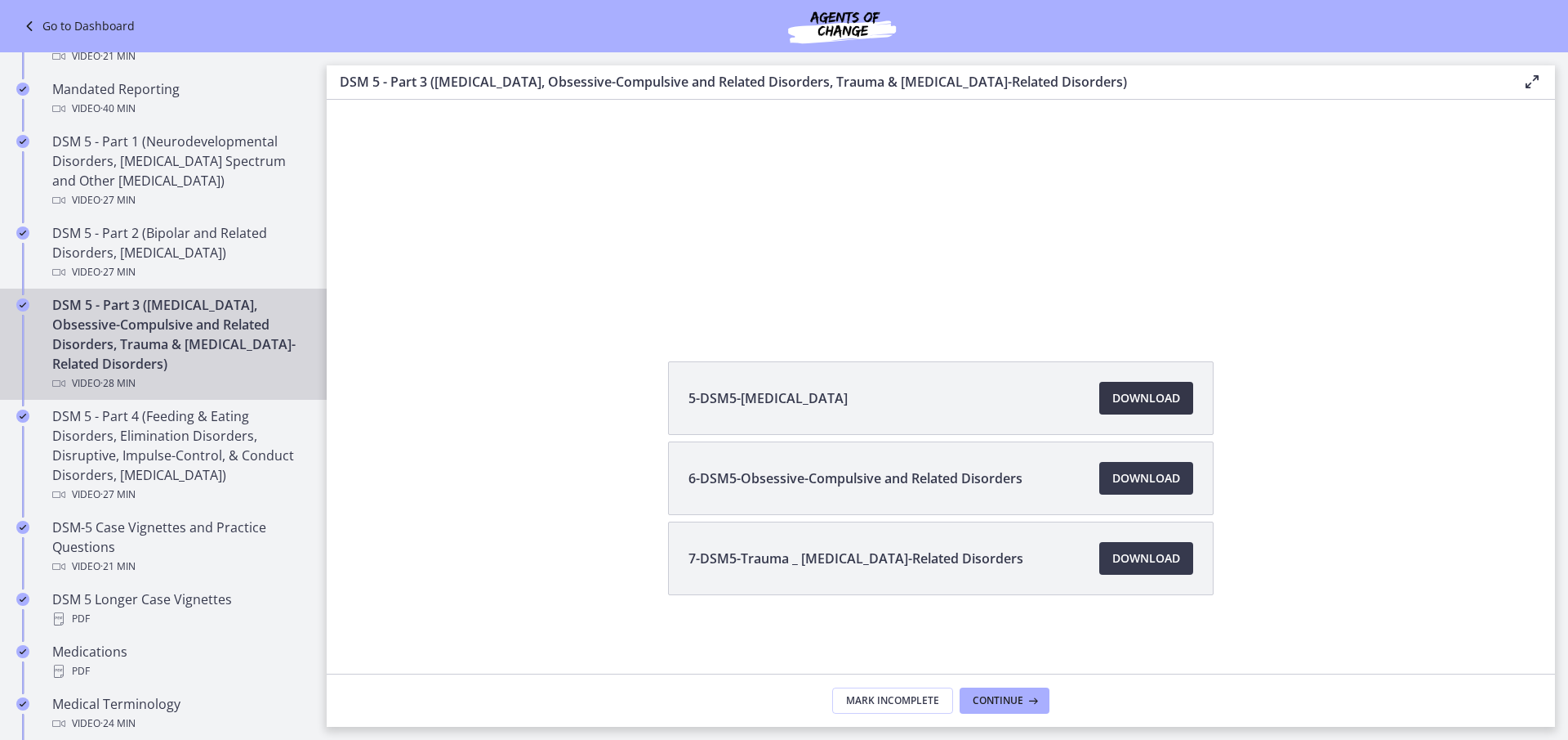
click at [1136, 399] on span "Download Opens in a new window" at bounding box center [1146, 398] width 67 height 20
click at [1143, 479] on span "Download Opens in a new window" at bounding box center [1146, 478] width 67 height 20
click at [1144, 557] on span "Download Opens in a new window" at bounding box center [1146, 557] width 67 height 20
click at [1131, 562] on span "Download Opens in a new window" at bounding box center [1146, 557] width 67 height 20
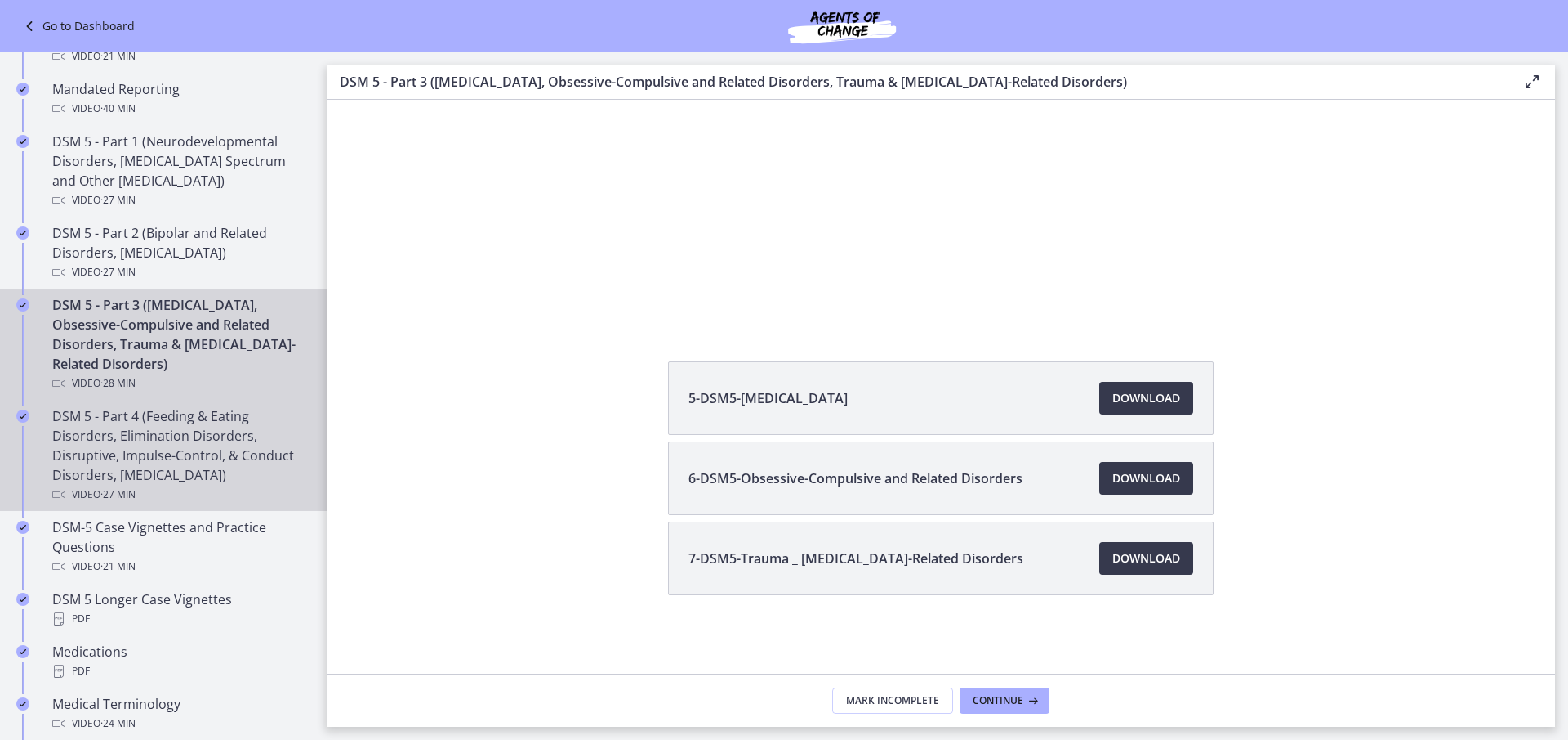
click at [156, 440] on div "DSM 5 - Part 4 (Feeding & Eating Disorders, Elimination Disorders, Disruptive, …" at bounding box center [179, 455] width 255 height 98
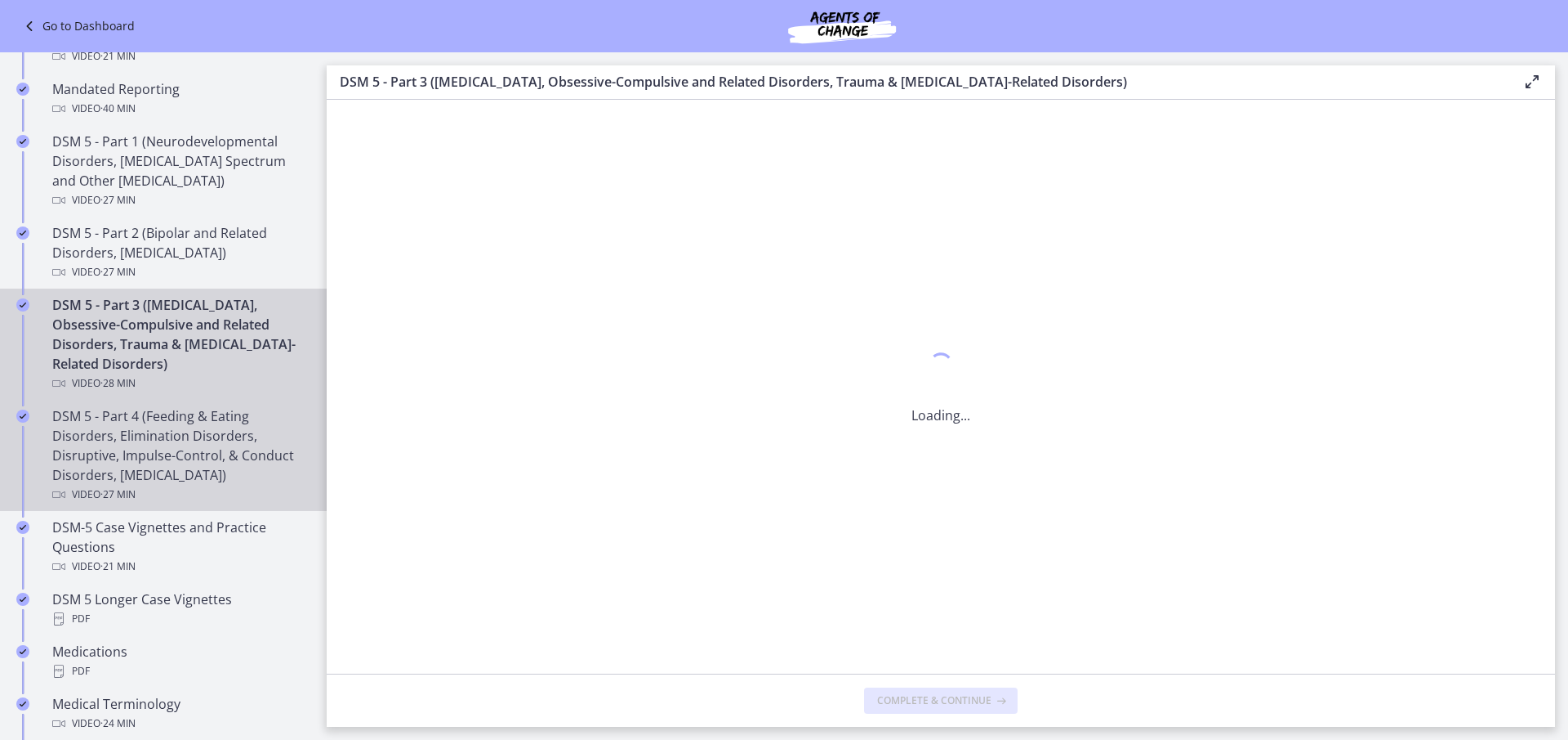
scroll to position [0, 0]
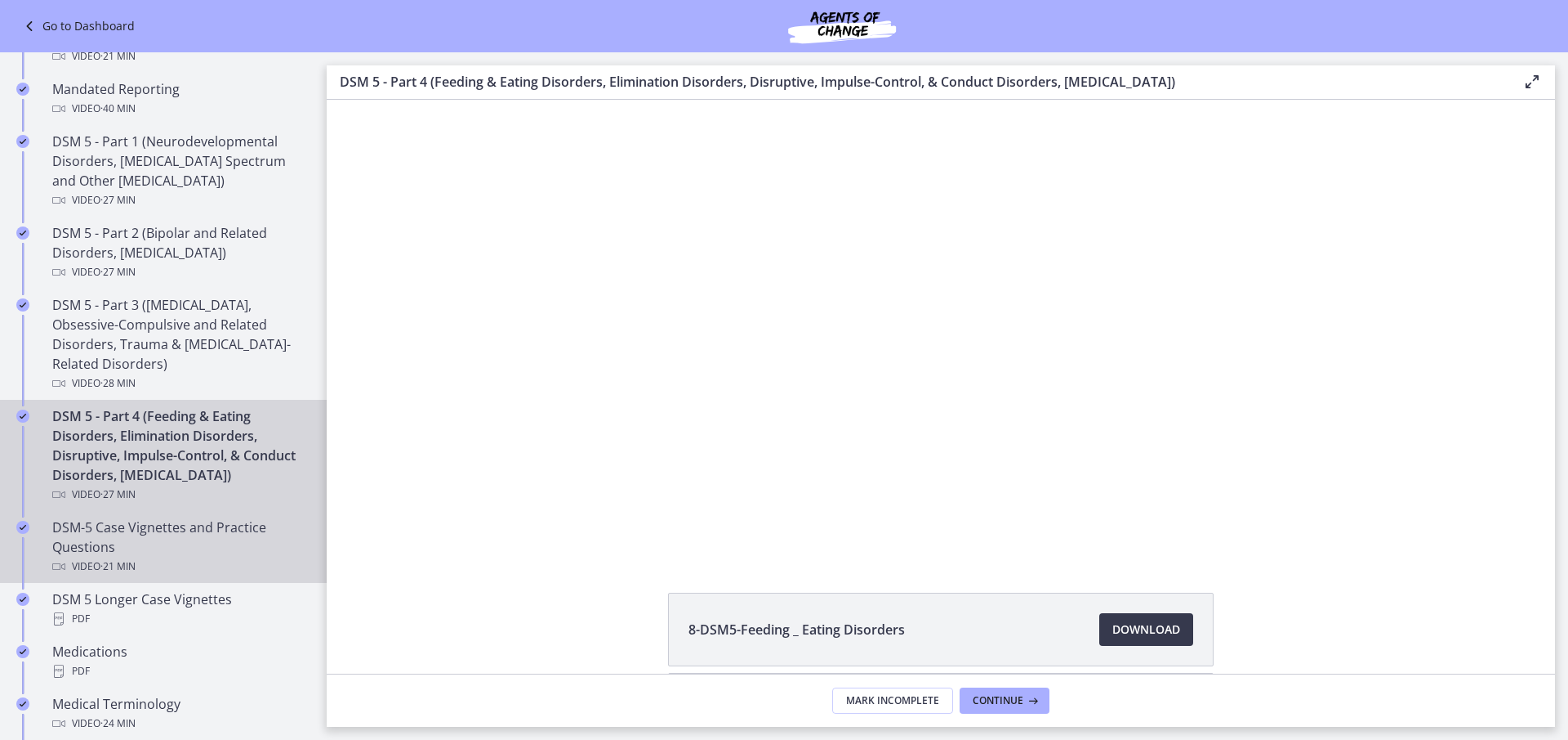
click at [110, 562] on div "DSM-5 Case Vignettes and Practice Questions Video · 21 min" at bounding box center [179, 546] width 255 height 59
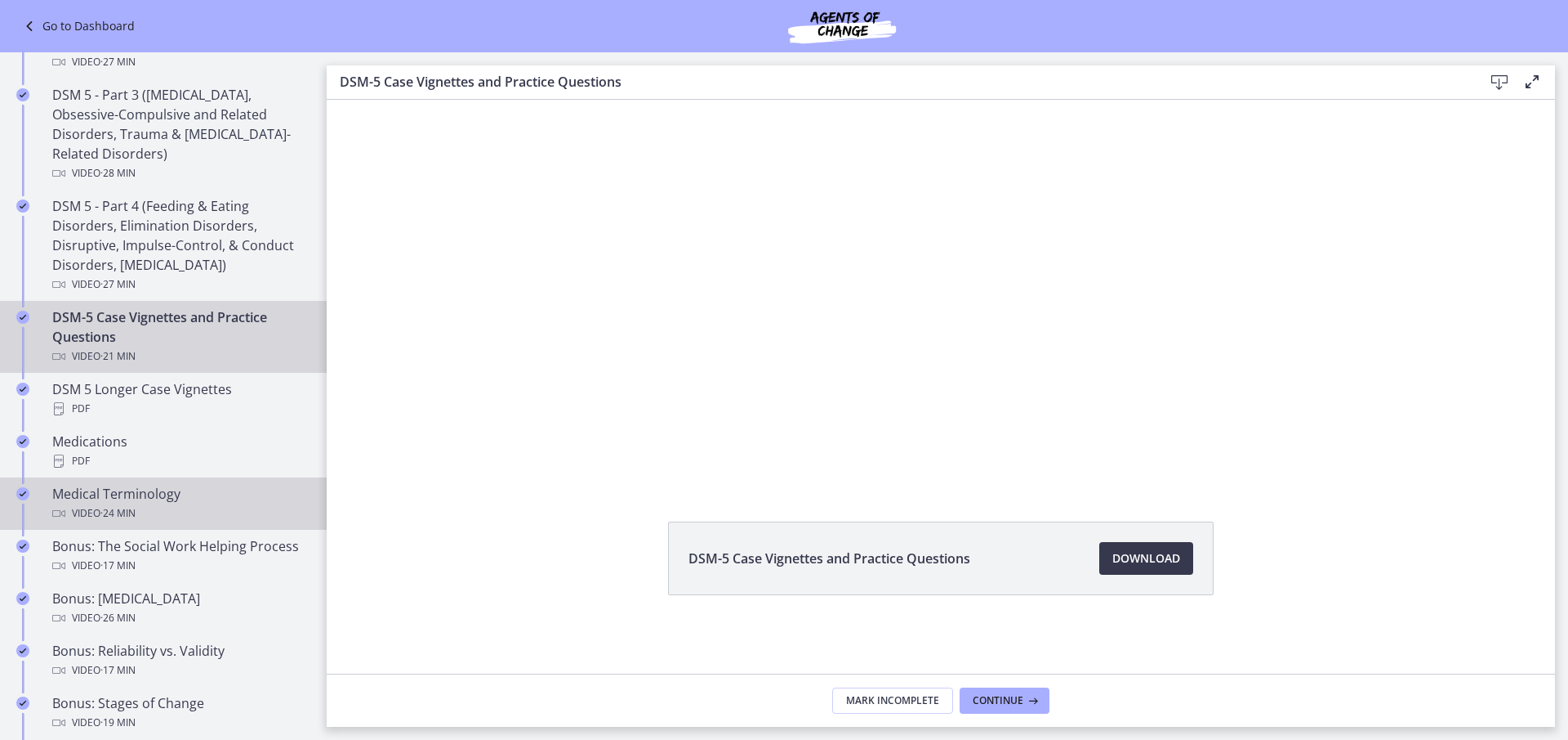
scroll to position [981, 0]
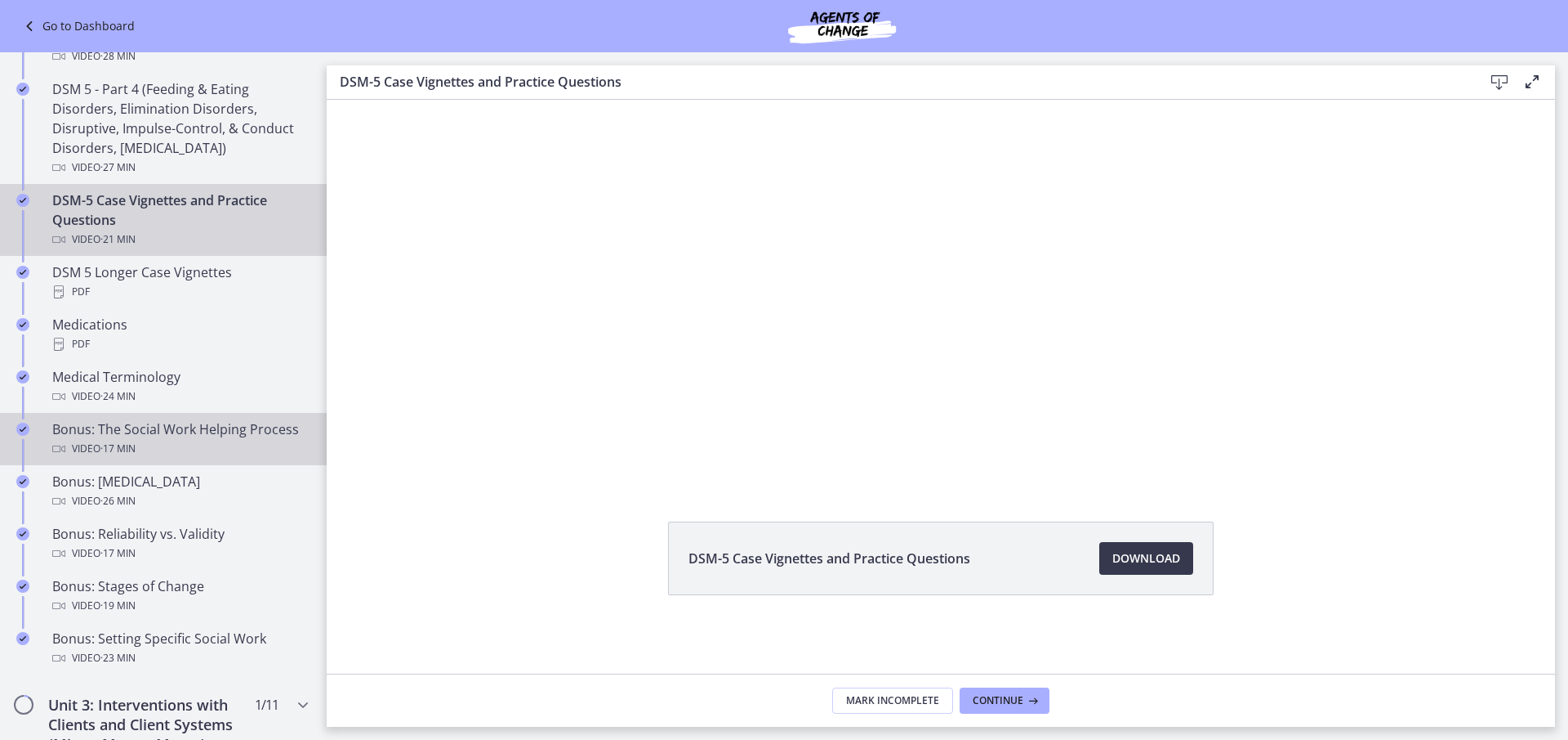
click at [147, 430] on div "Bonus: The Social Work Helping Process Video · 17 min" at bounding box center [179, 439] width 255 height 39
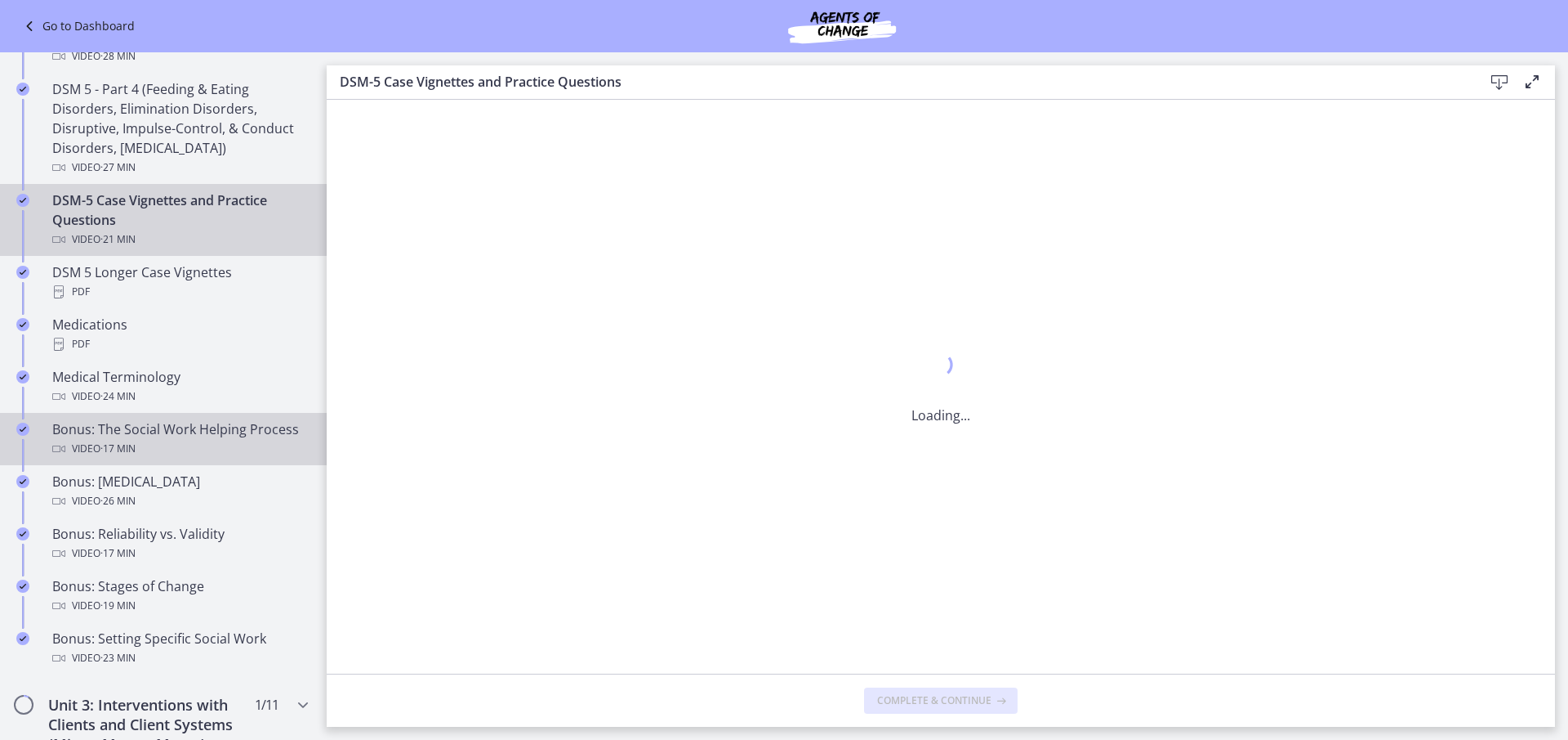
scroll to position [0, 0]
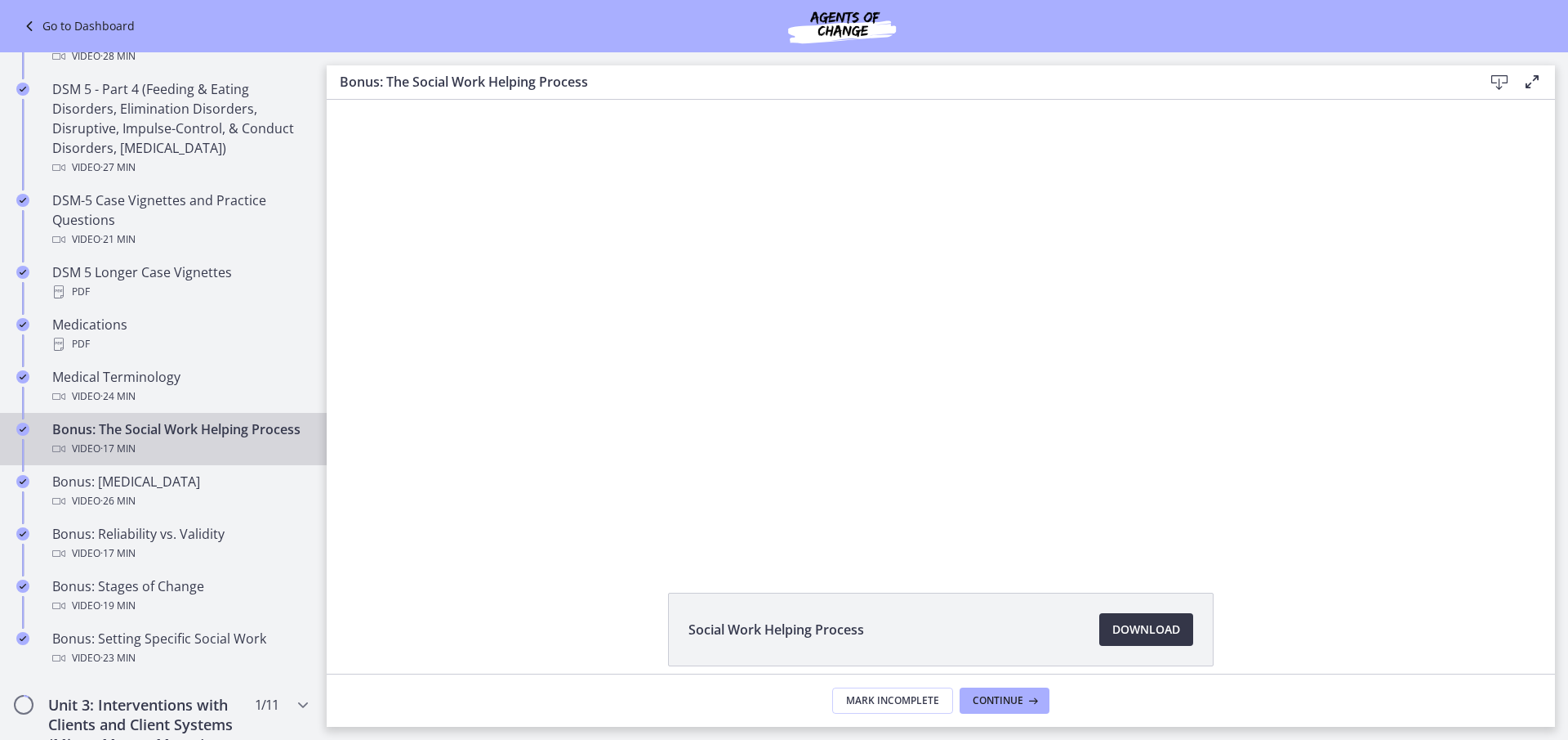
click at [1144, 632] on span "Download Opens in a new window" at bounding box center [1146, 629] width 67 height 20
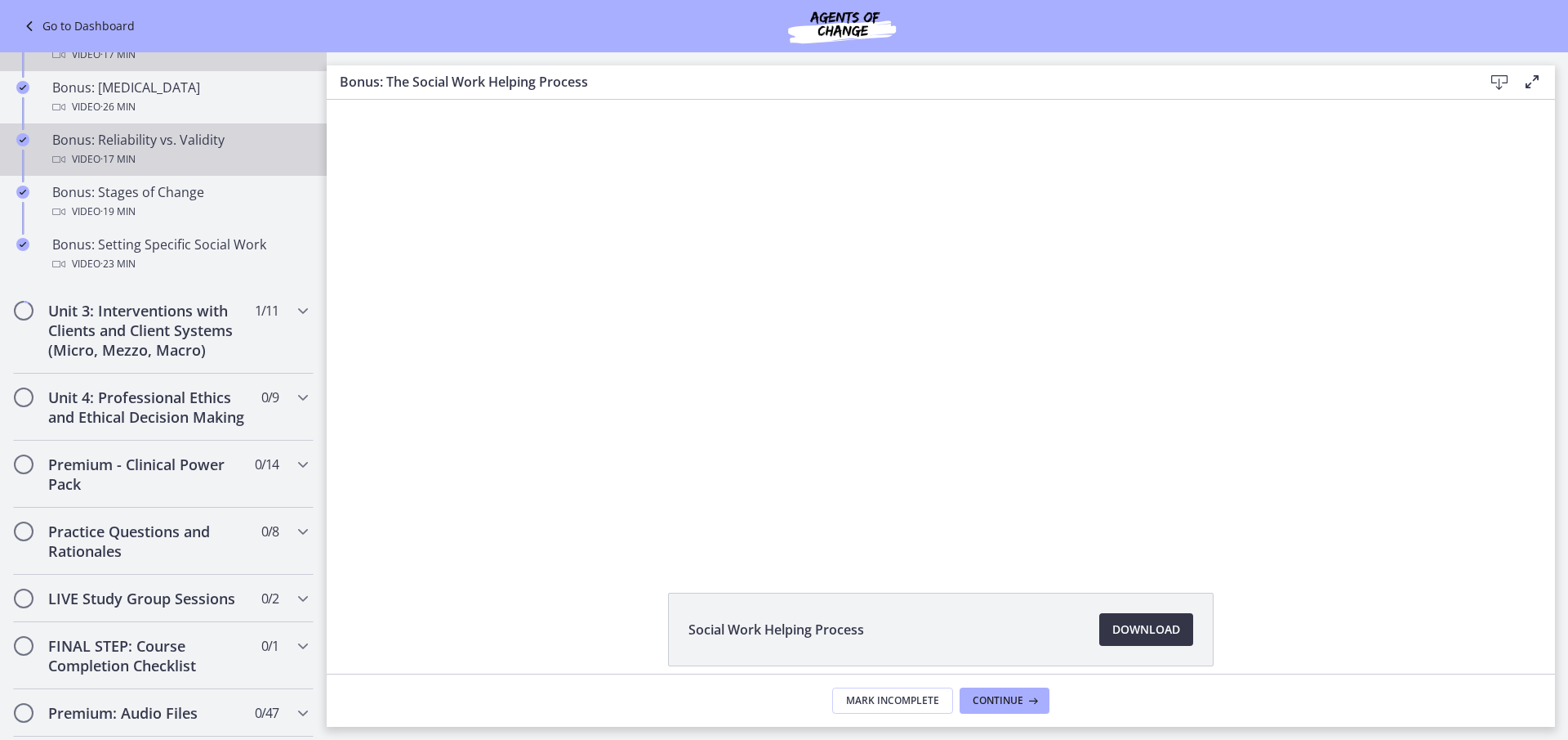
scroll to position [1390, 0]
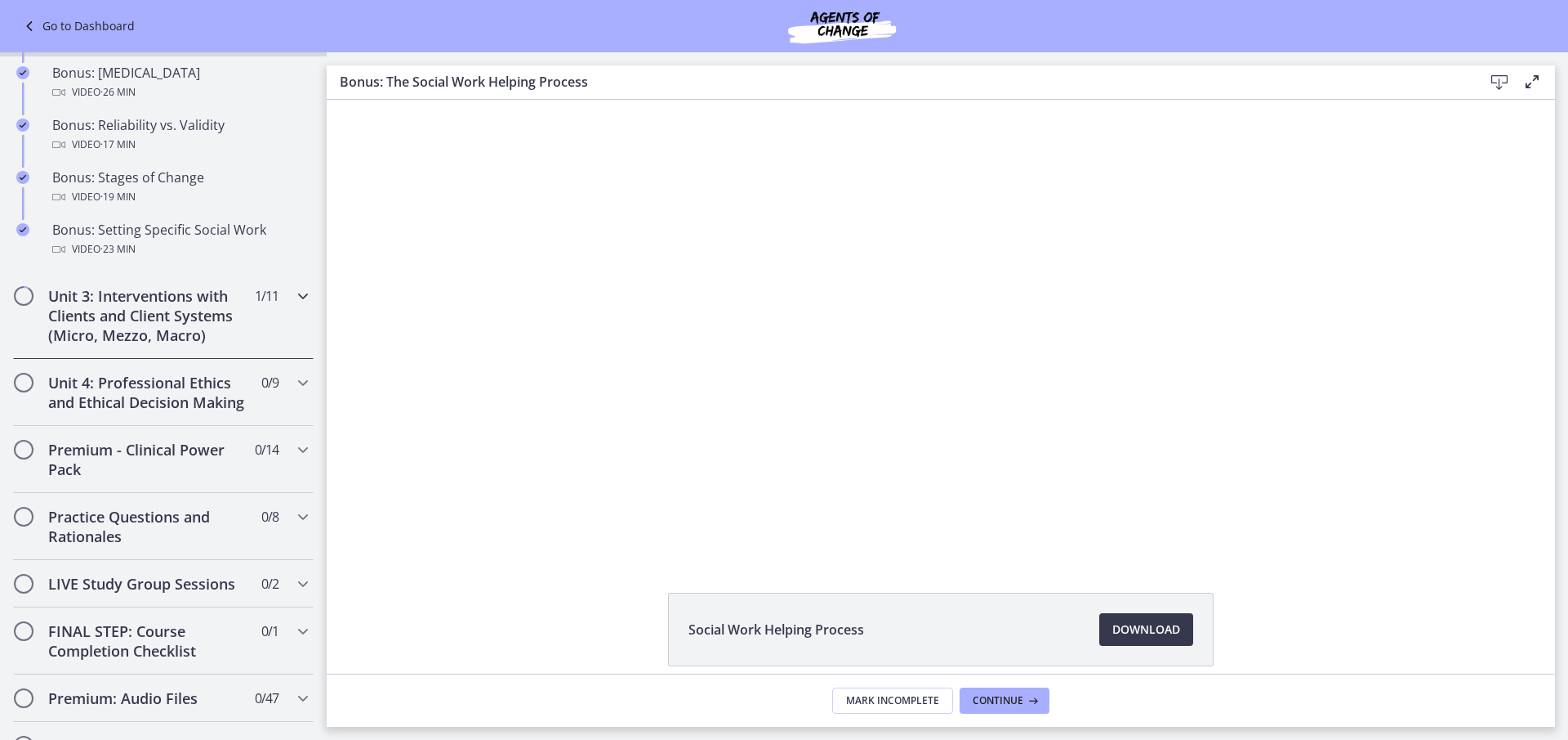
click at [165, 329] on h2 "Unit 3: Interventions with Clients and Client Systems (Micro, Mezzo, Macro)" at bounding box center [148, 315] width 200 height 59
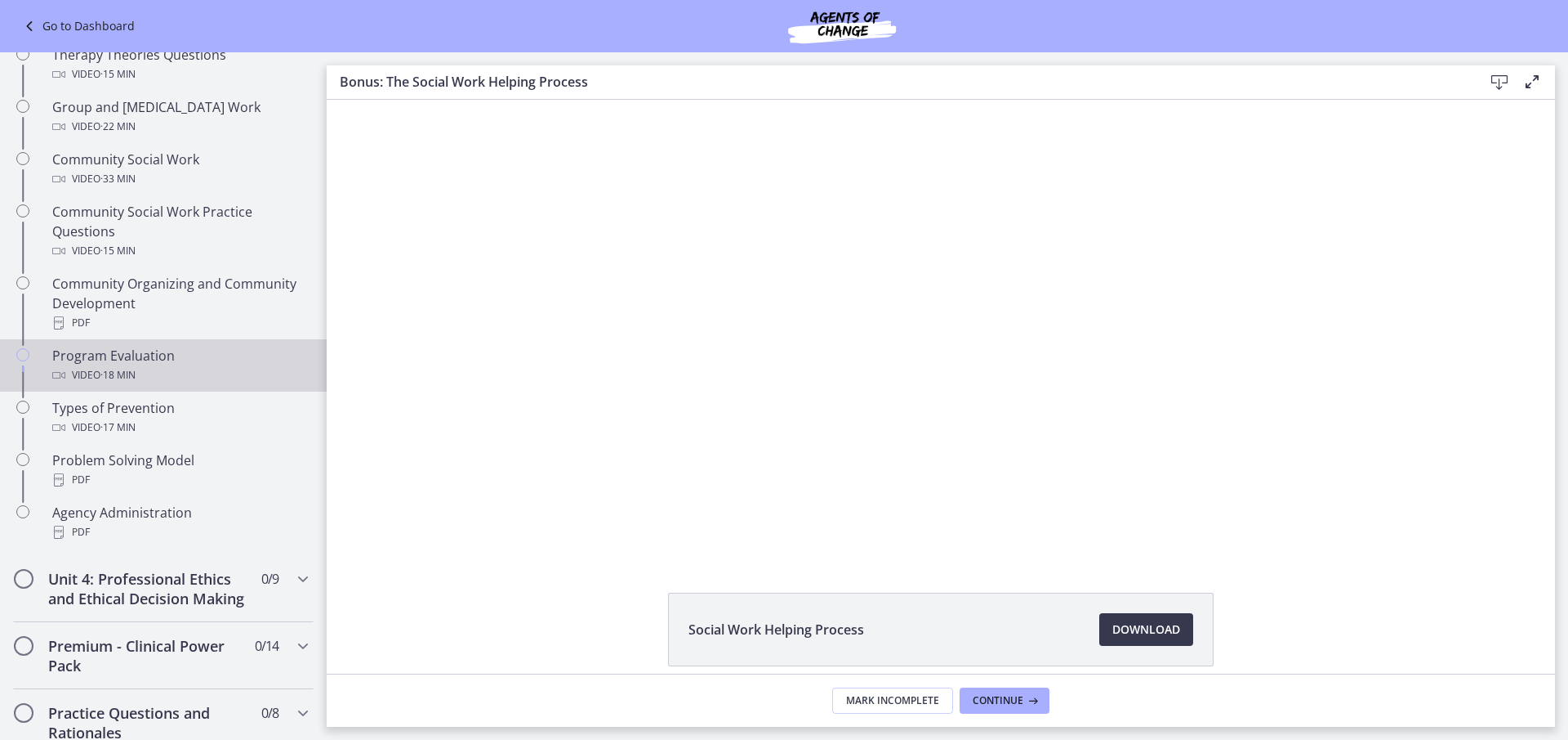
scroll to position [953, 0]
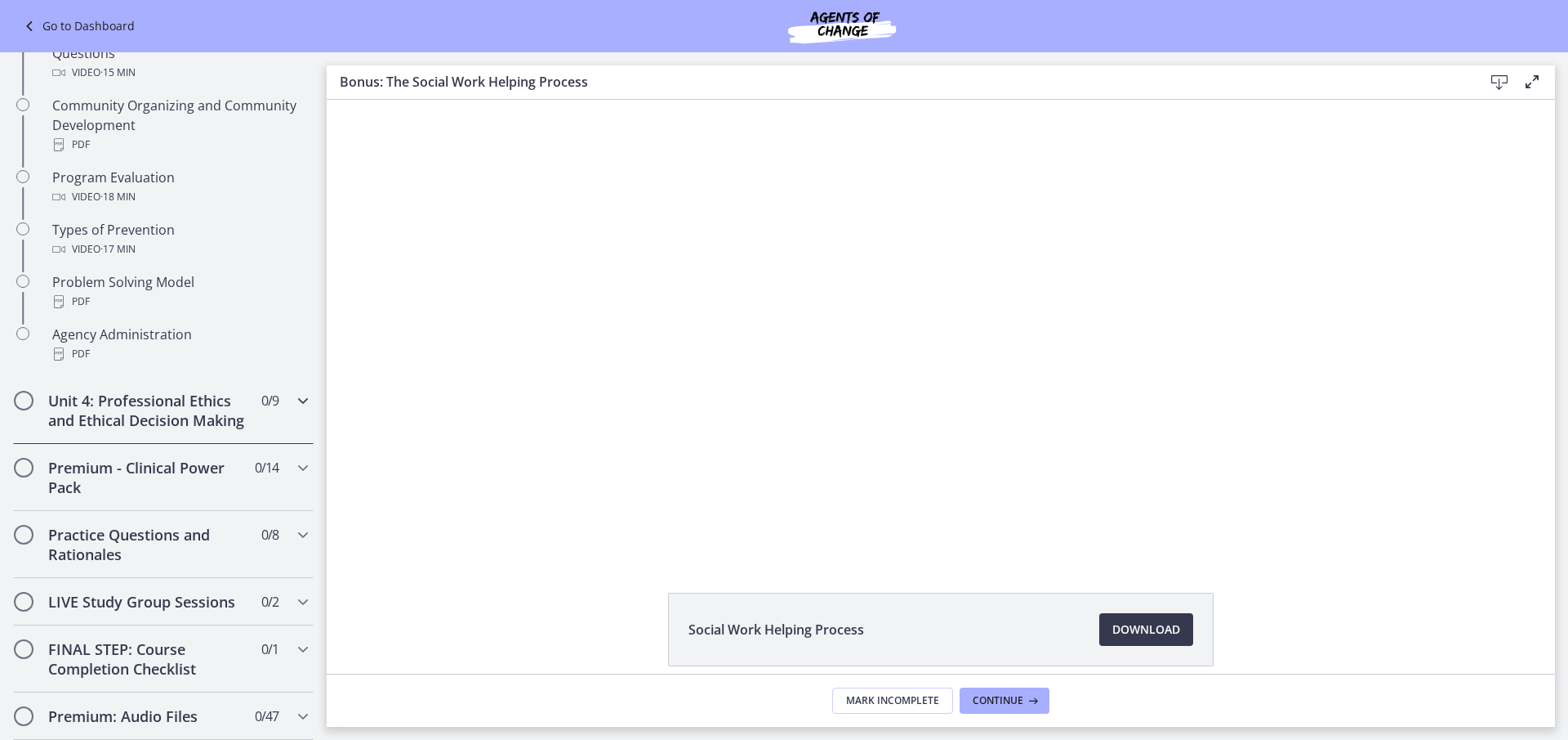
click at [225, 407] on h2 "Unit 4: Professional Ethics and Ethical Decision Making" at bounding box center [148, 411] width 200 height 39
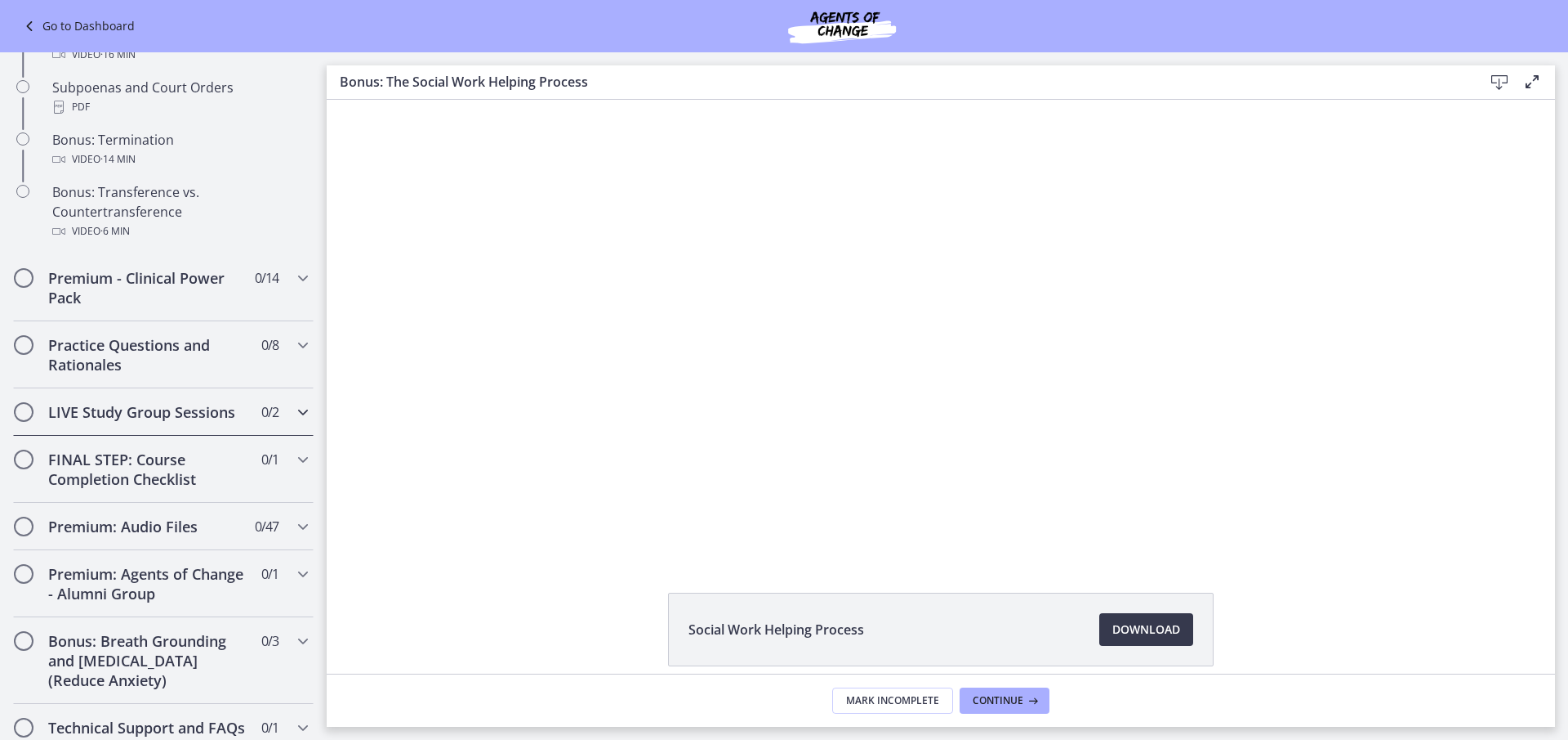
scroll to position [1175, 0]
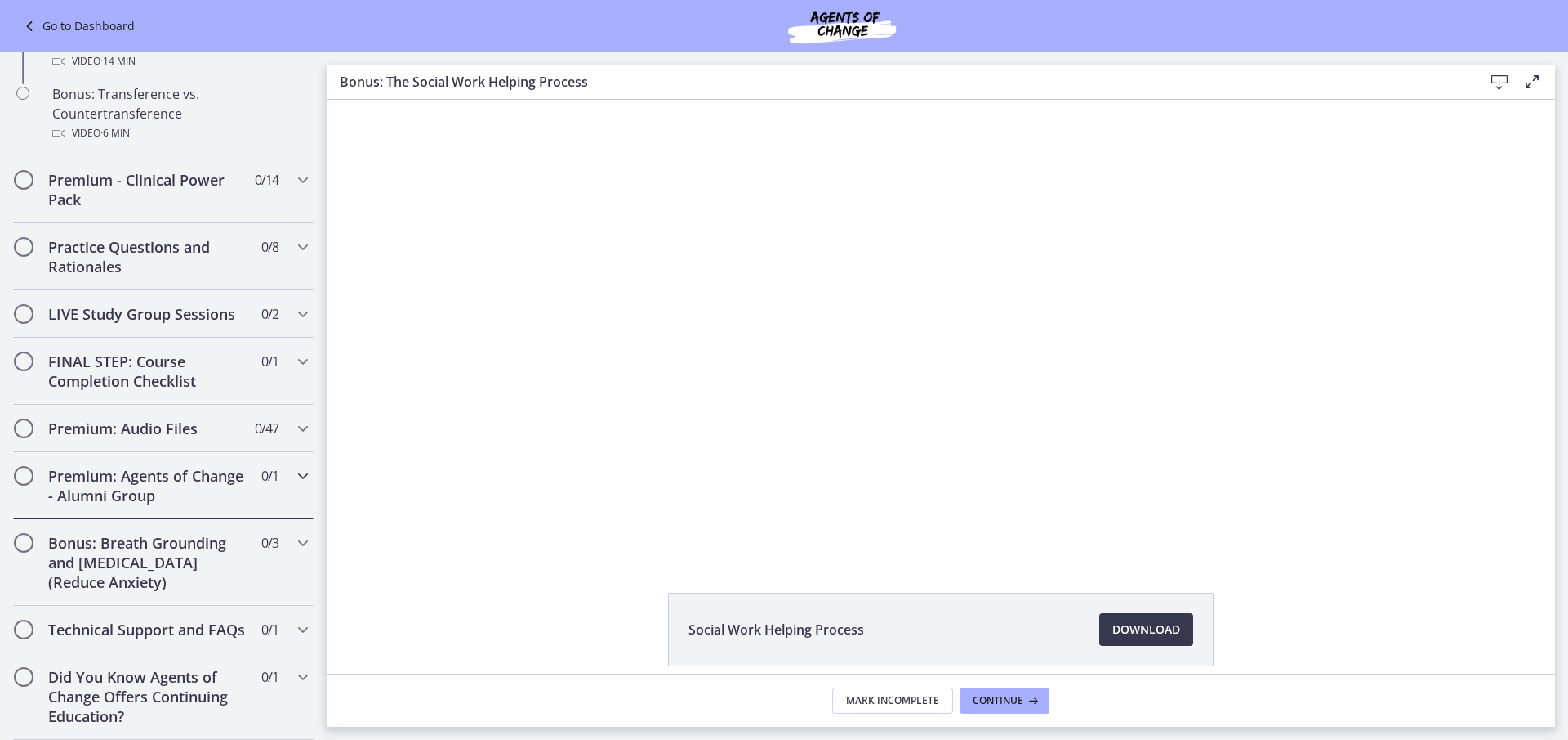
click at [183, 471] on h2 "Premium: Agents of Change - Alumni Group" at bounding box center [148, 486] width 200 height 39
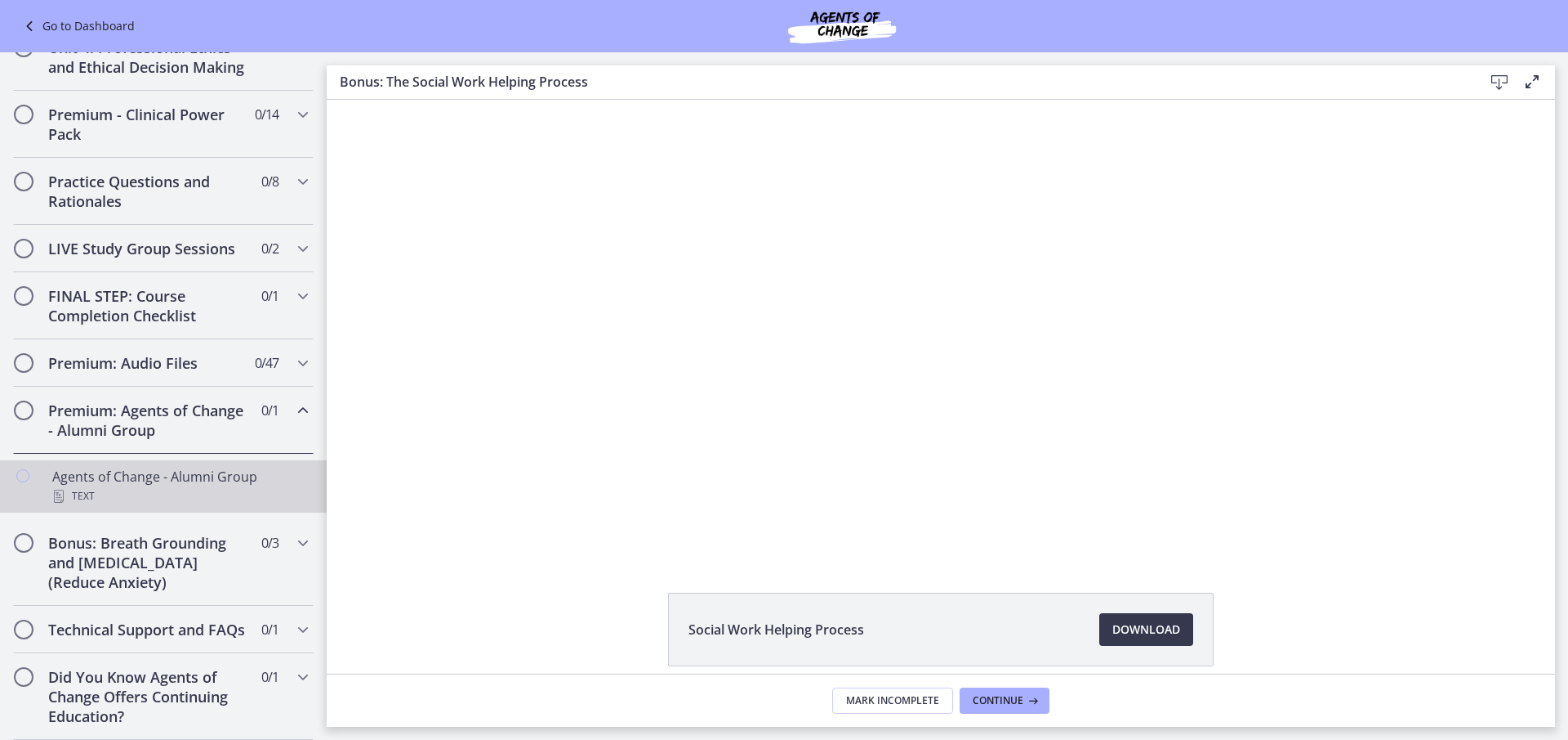
click at [192, 467] on div "Agents of Change - Alumni Group Text" at bounding box center [179, 487] width 255 height 39
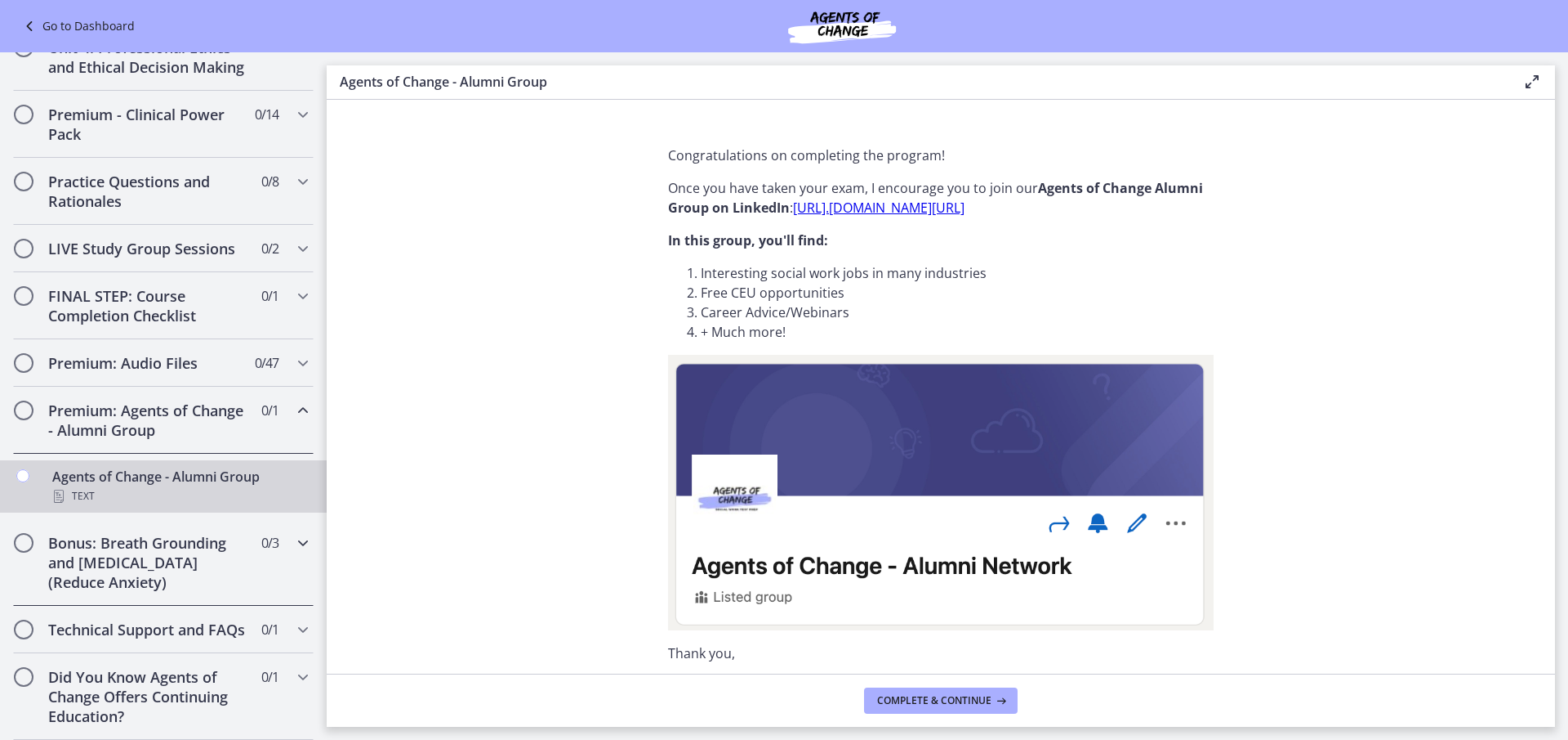
click at [155, 539] on h2 "Bonus: Breath Grounding and [MEDICAL_DATA] (Reduce Anxiety)" at bounding box center [148, 562] width 200 height 59
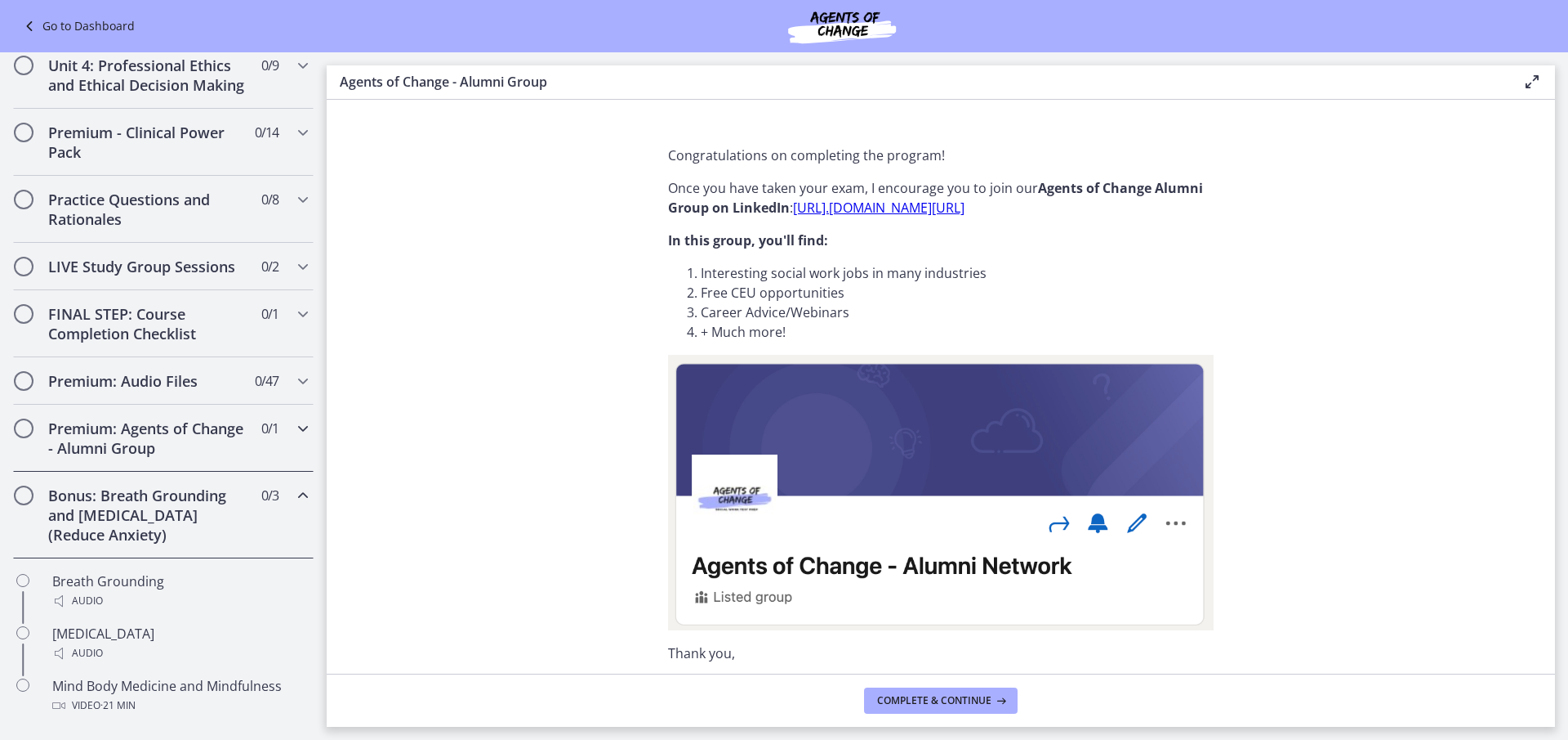
scroll to position [659, 0]
click at [164, 399] on div "Premium: Audio Files 0 / 47 Completed" at bounding box center [163, 382] width 300 height 48
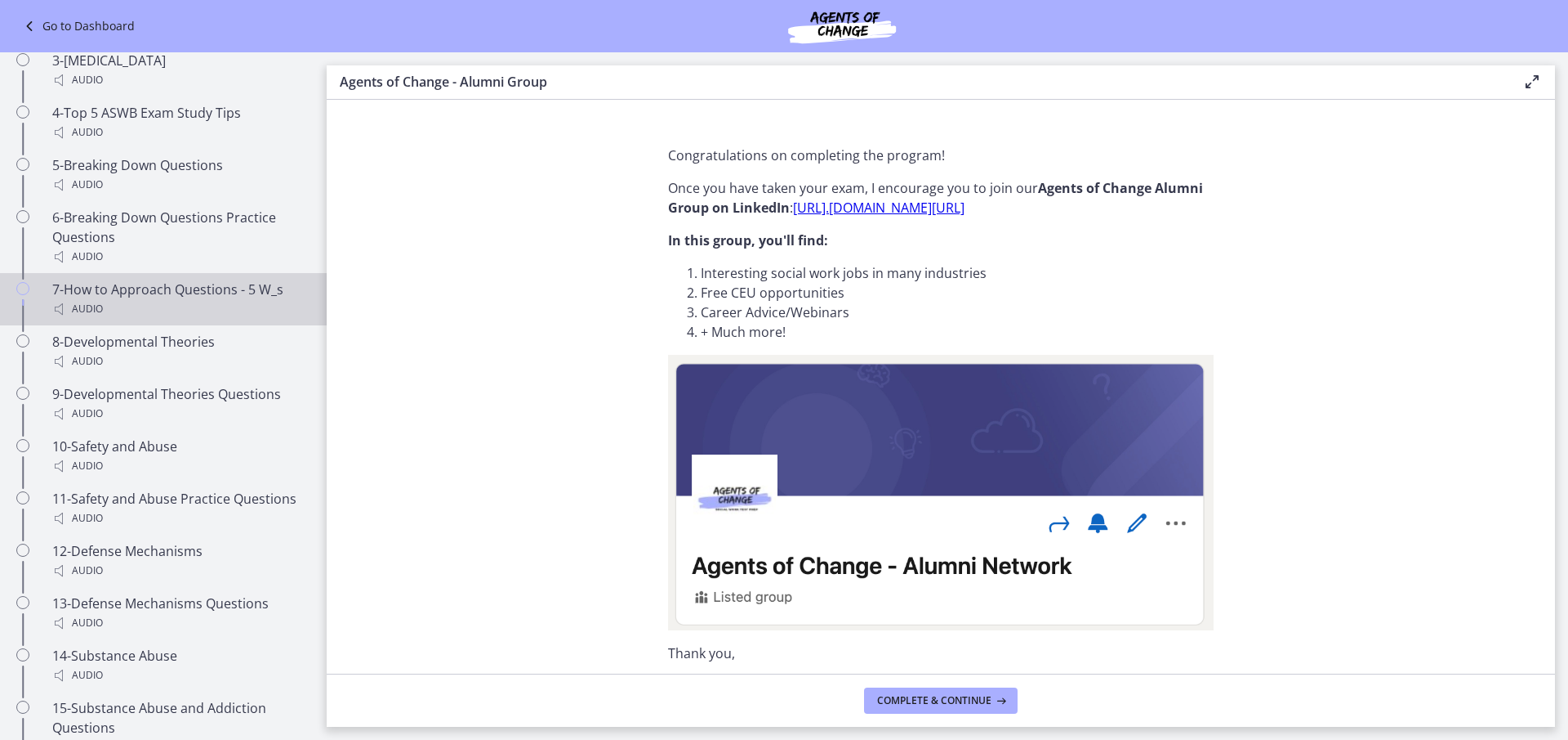
scroll to position [1231, 0]
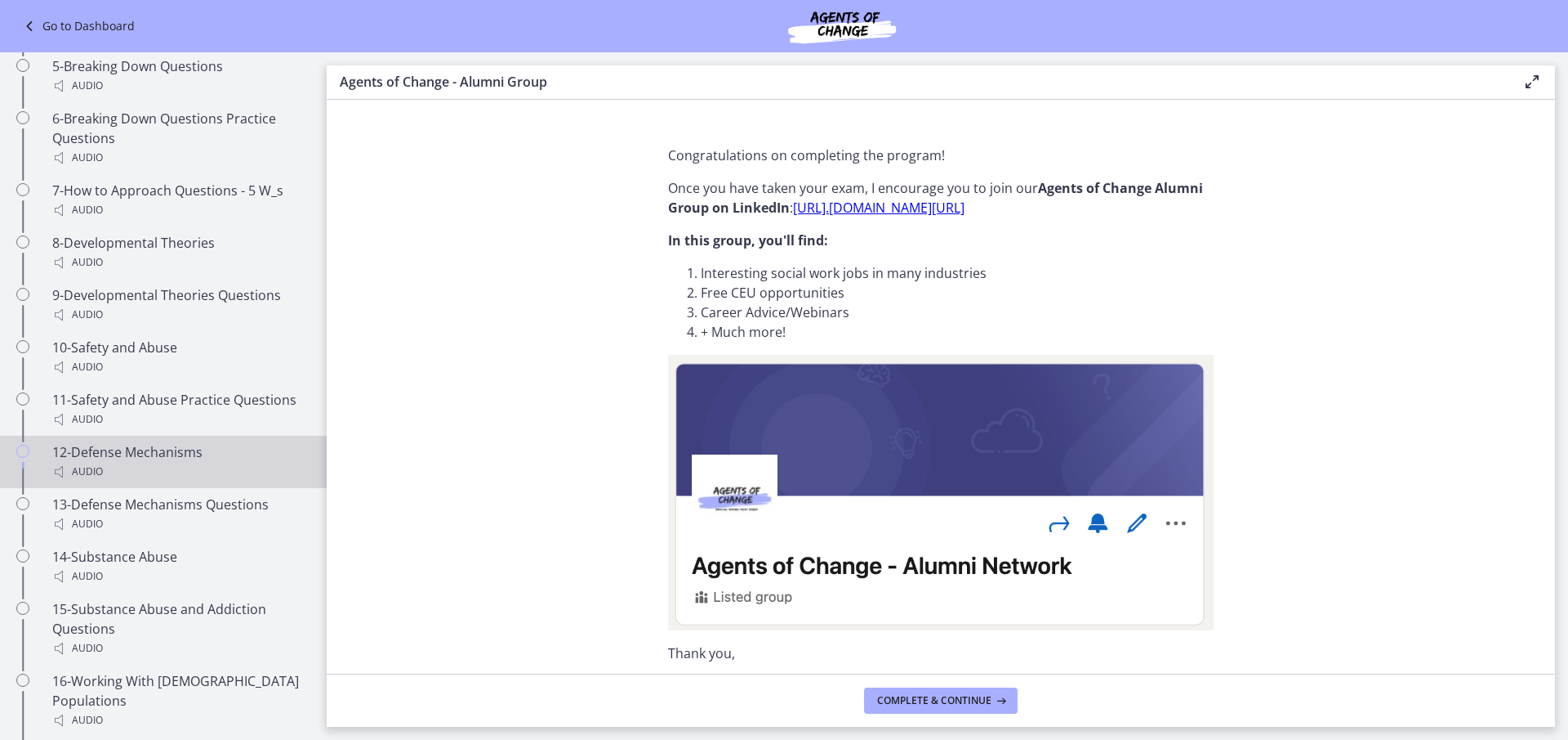
click at [114, 467] on div "12-Defense Mechanisms Audio" at bounding box center [179, 462] width 255 height 39
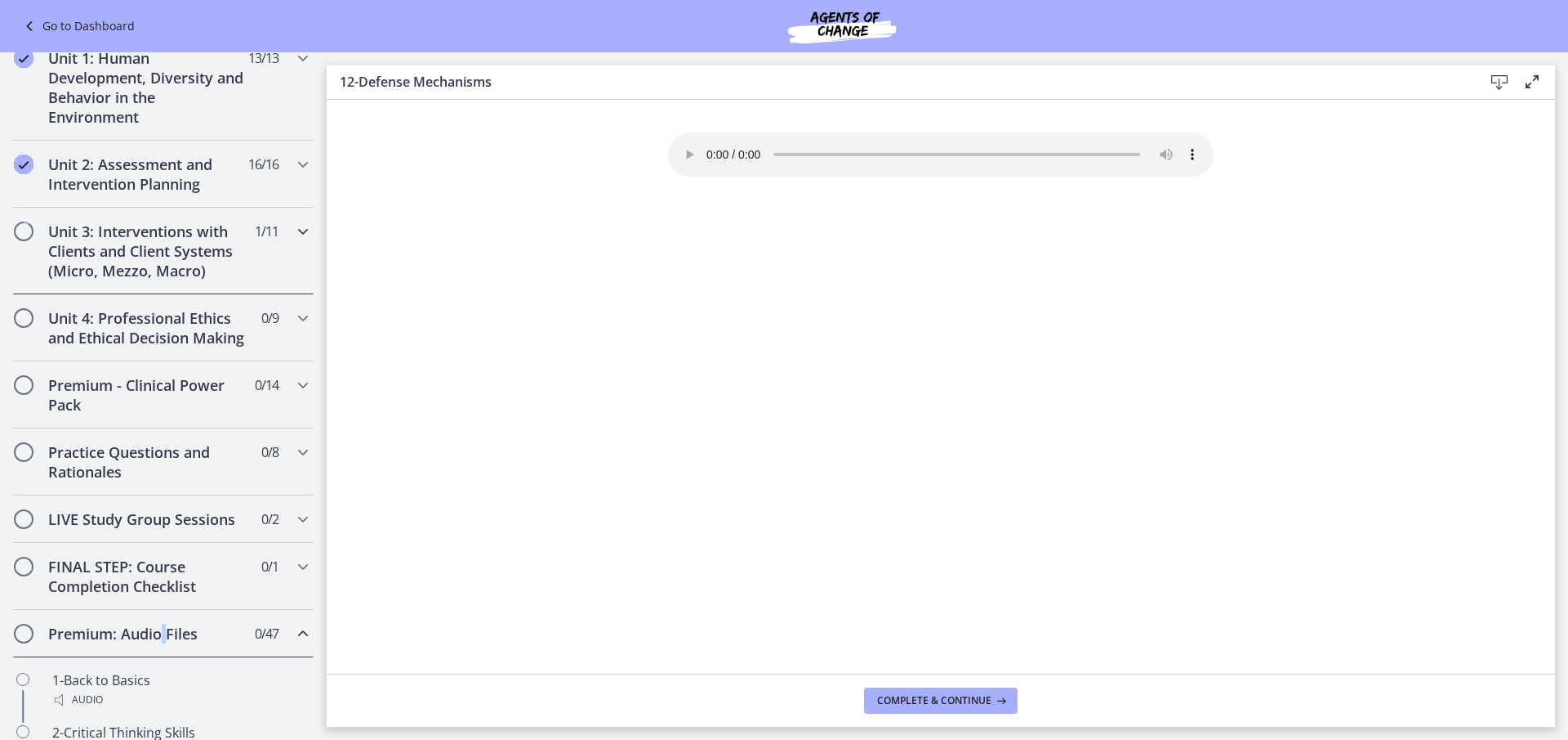
scroll to position [409, 0]
click at [293, 324] on icon "Chapters" at bounding box center [303, 317] width 20 height 20
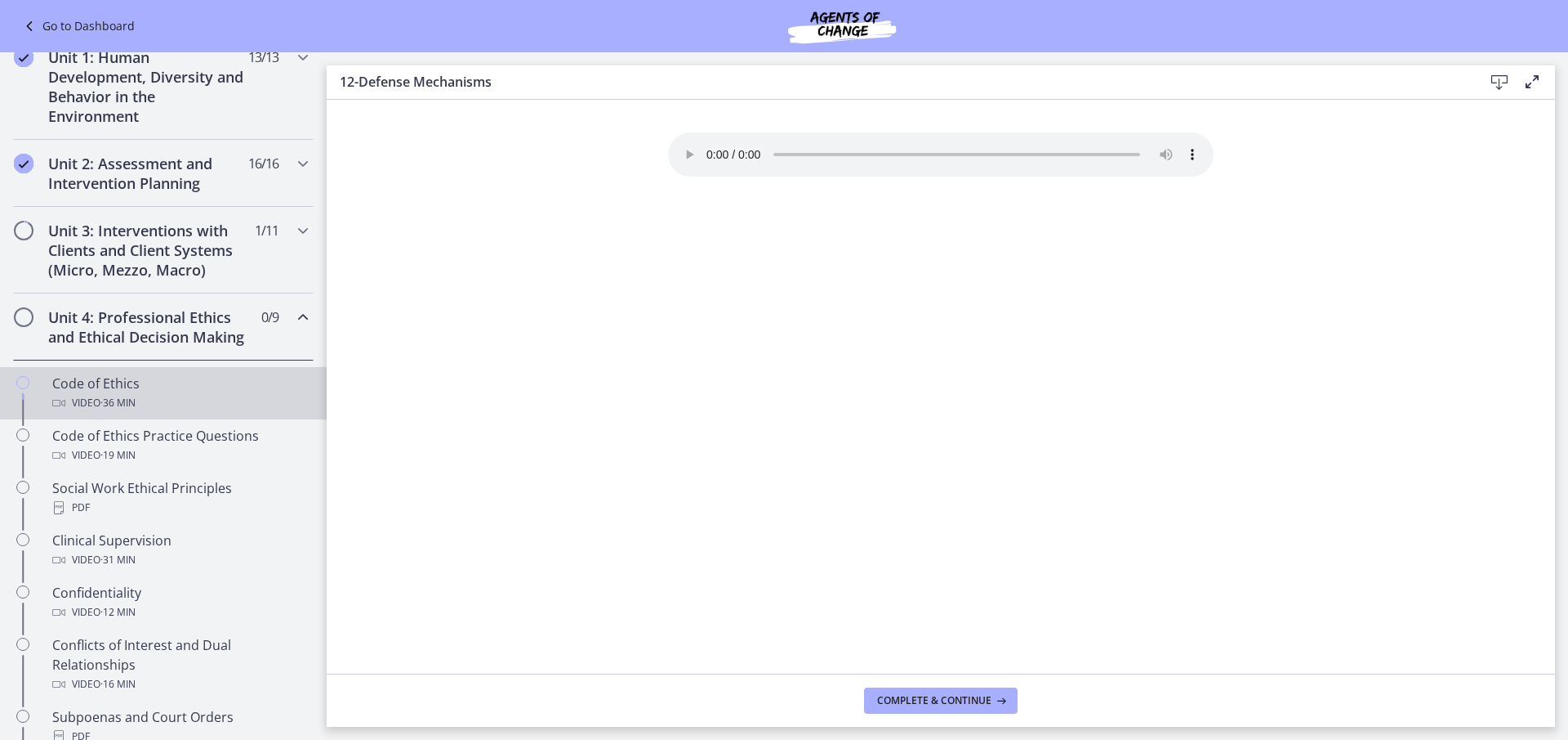
click at [167, 409] on div "Code of Ethics Video · 36 min" at bounding box center [179, 393] width 255 height 39
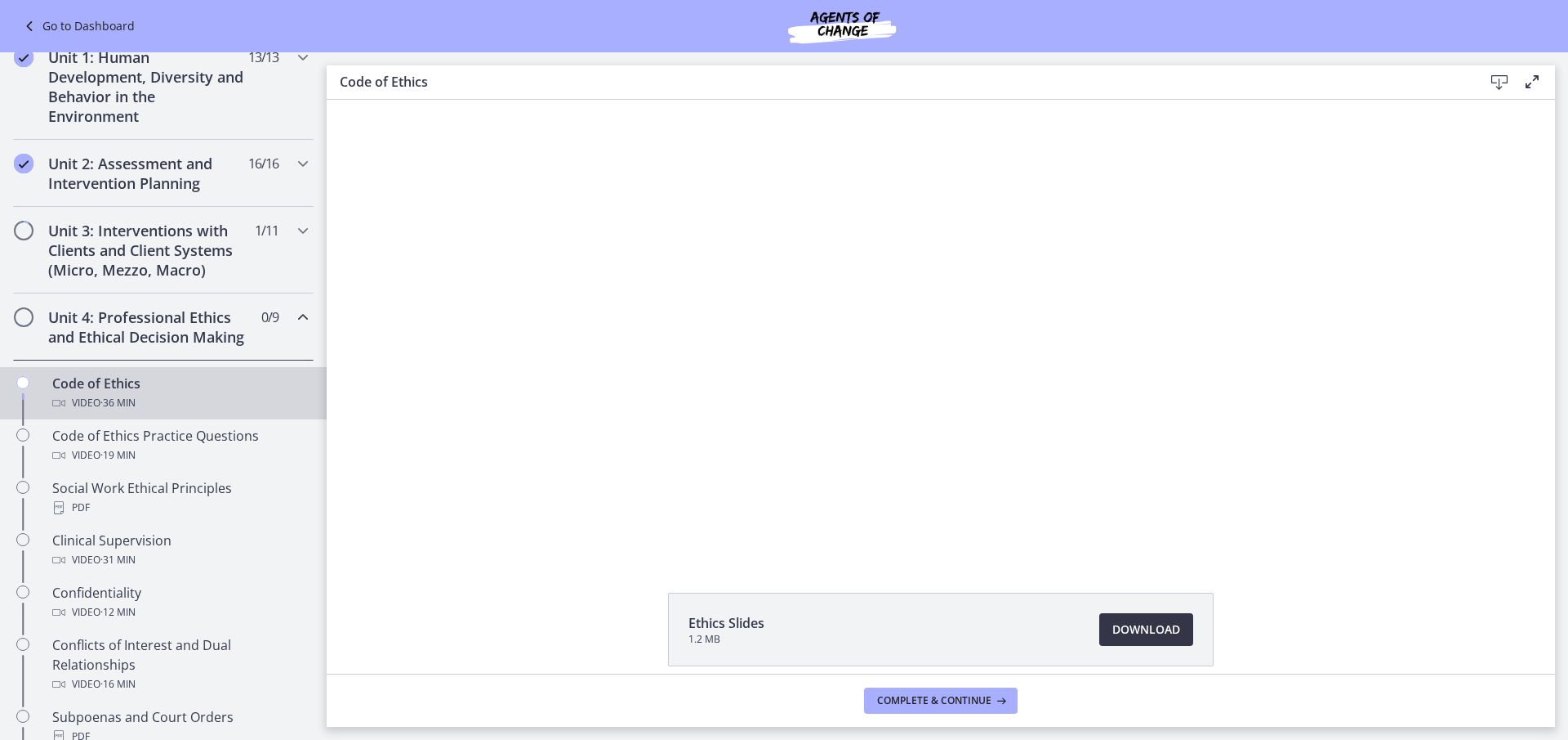
click at [1156, 618] on link "Download Opens in a new window" at bounding box center [1147, 629] width 94 height 32
